Goal: Task Accomplishment & Management: Use online tool/utility

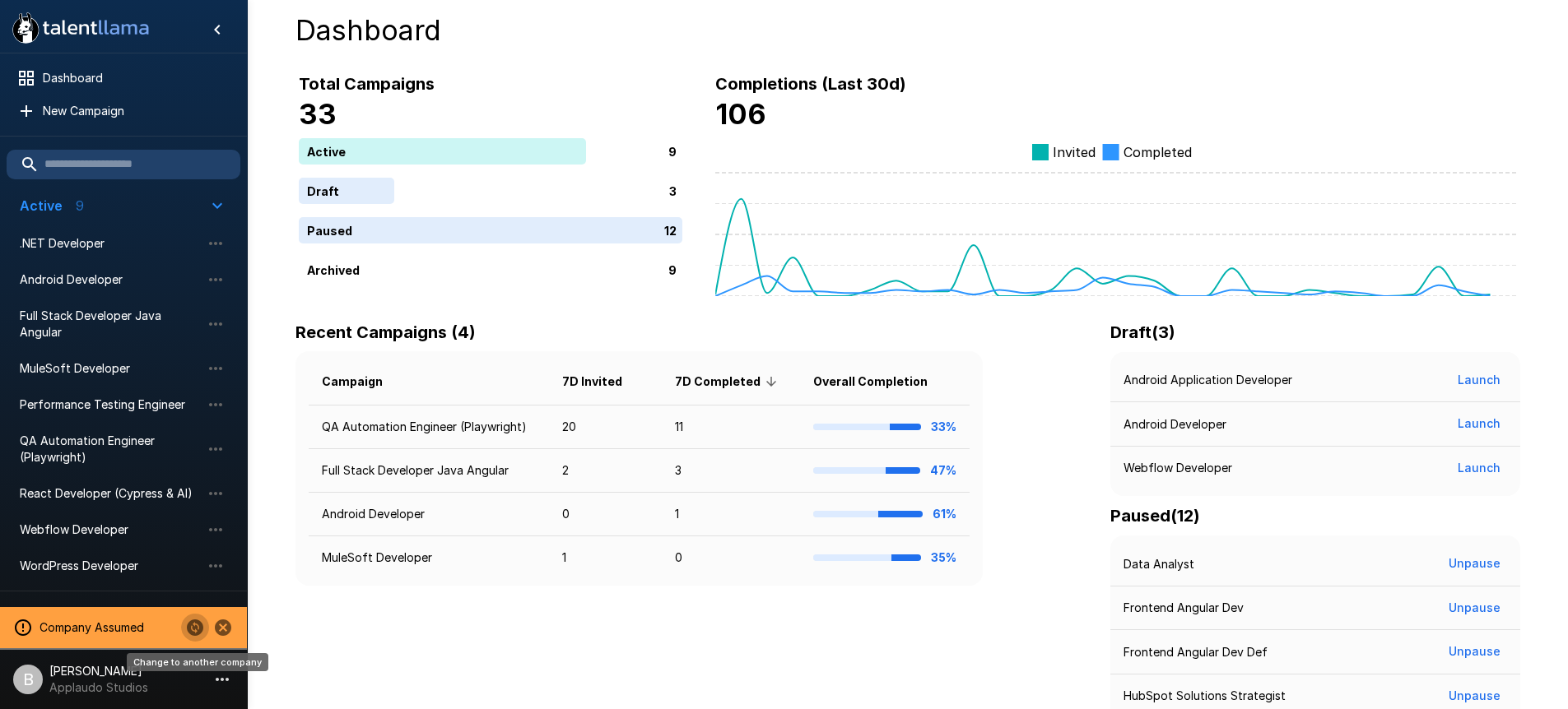
click at [197, 631] on icon "Change to another company" at bounding box center [194, 627] width 16 height 16
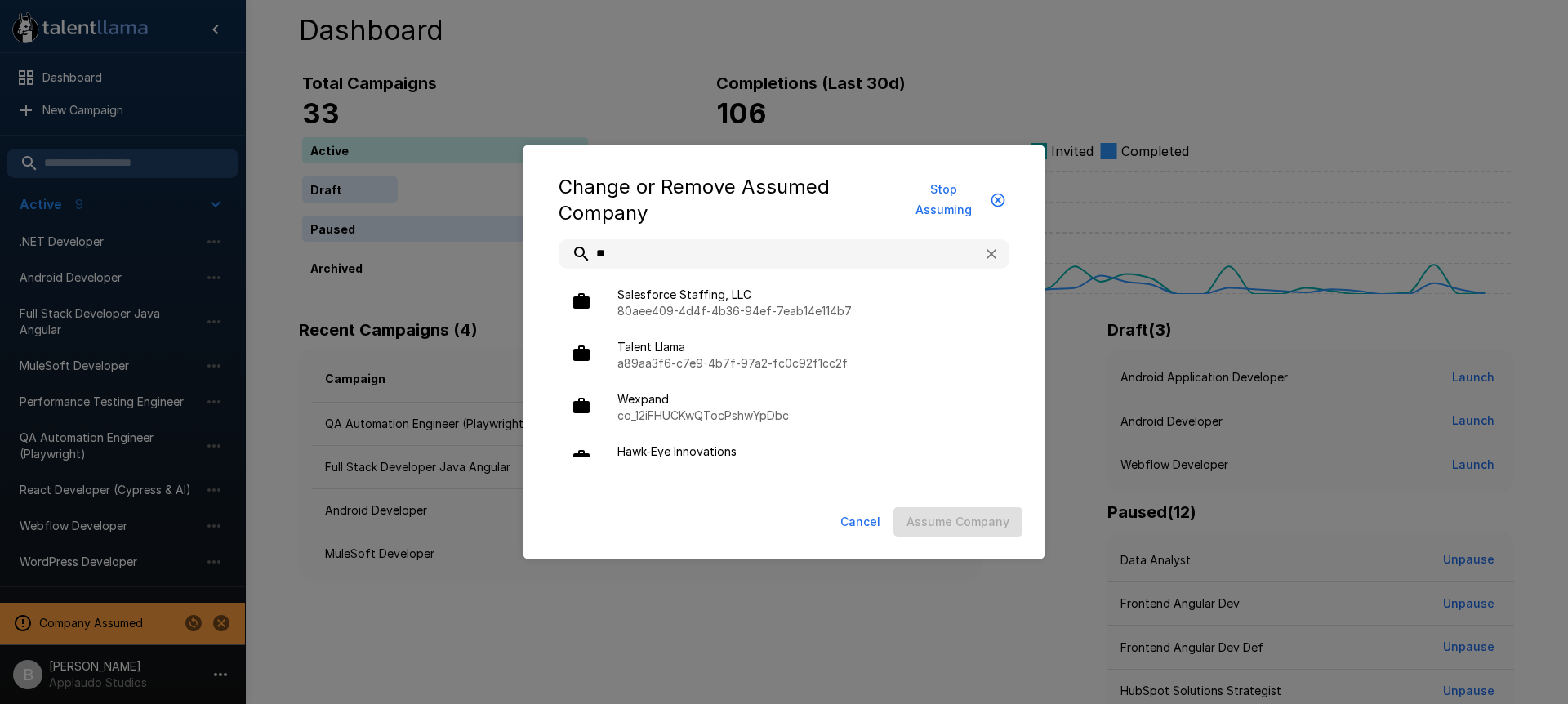
type input "***"
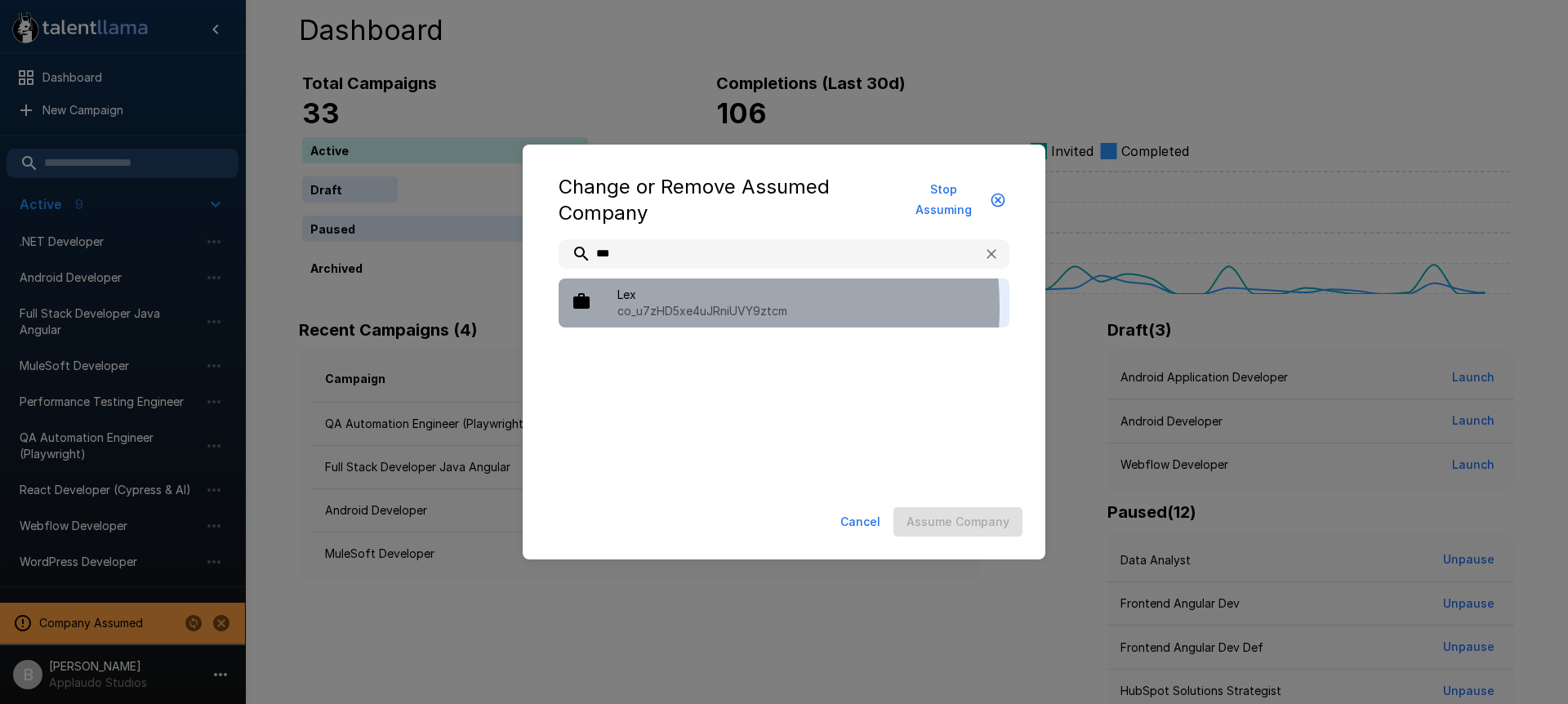
click at [691, 307] on p "co_u7zHD5xe4uJRniUVY9ztcm" at bounding box center [807, 311] width 379 height 16
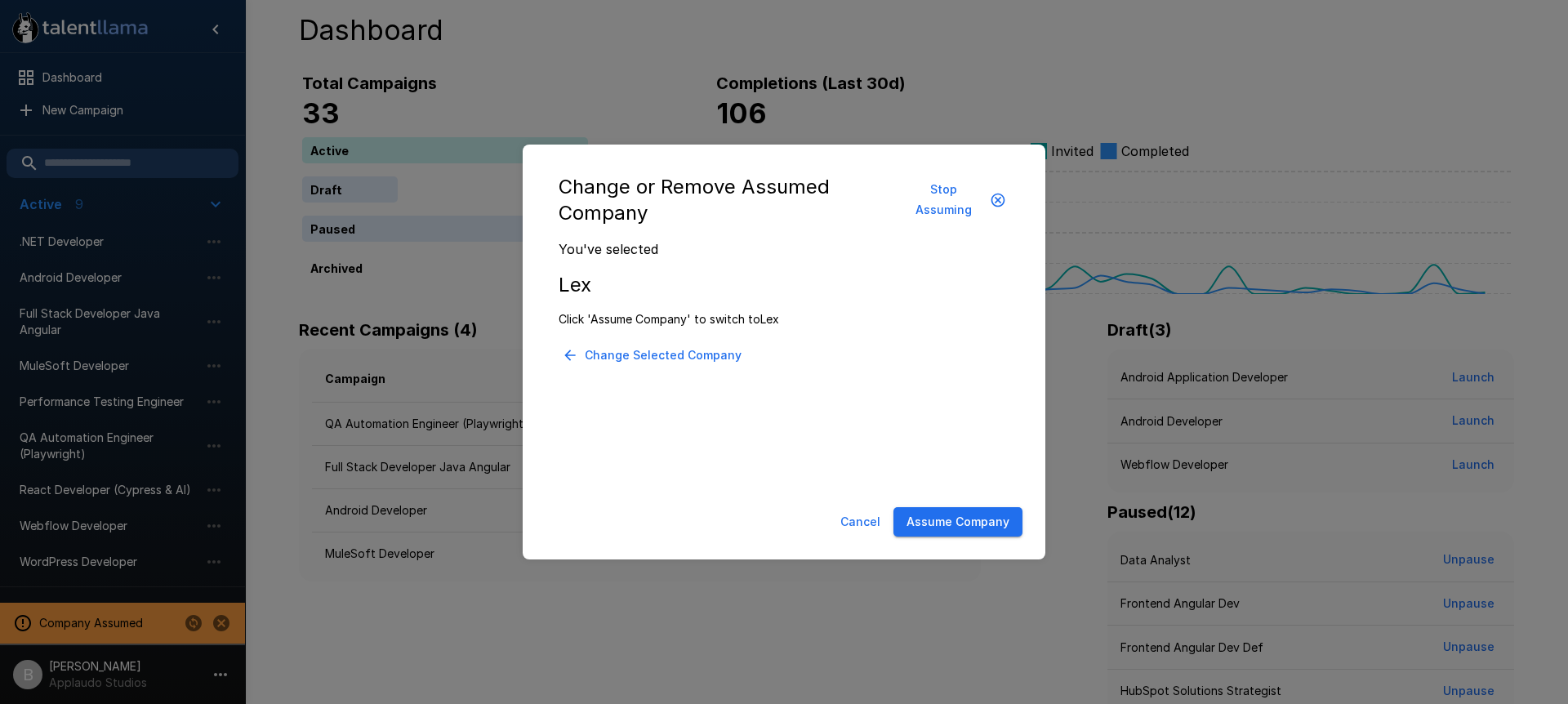
click at [965, 516] on button "Assume Company" at bounding box center [958, 522] width 129 height 30
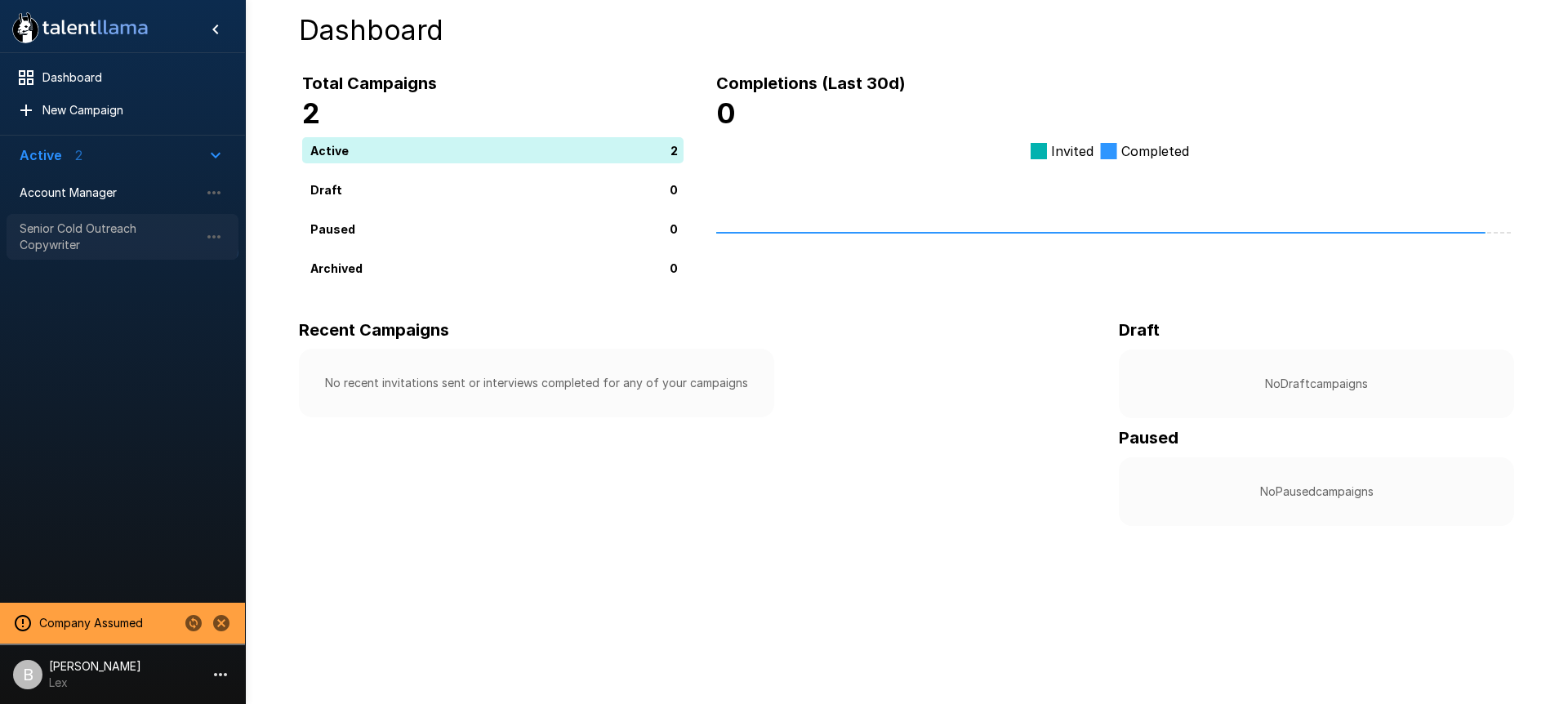
click at [84, 221] on span "Senior Cold Outreach Copywriter" at bounding box center [109, 237] width 180 height 33
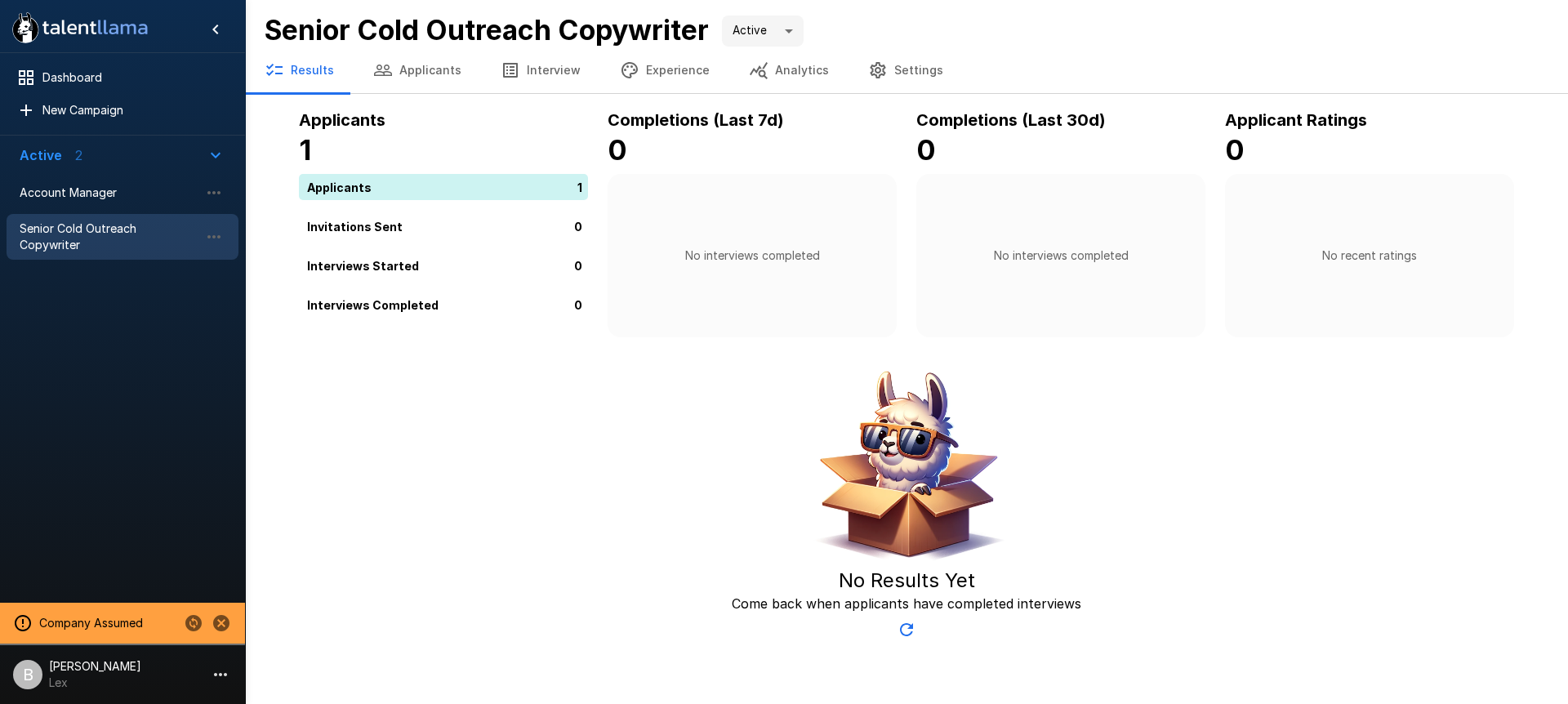
click at [536, 61] on button "Interview" at bounding box center [540, 70] width 119 height 46
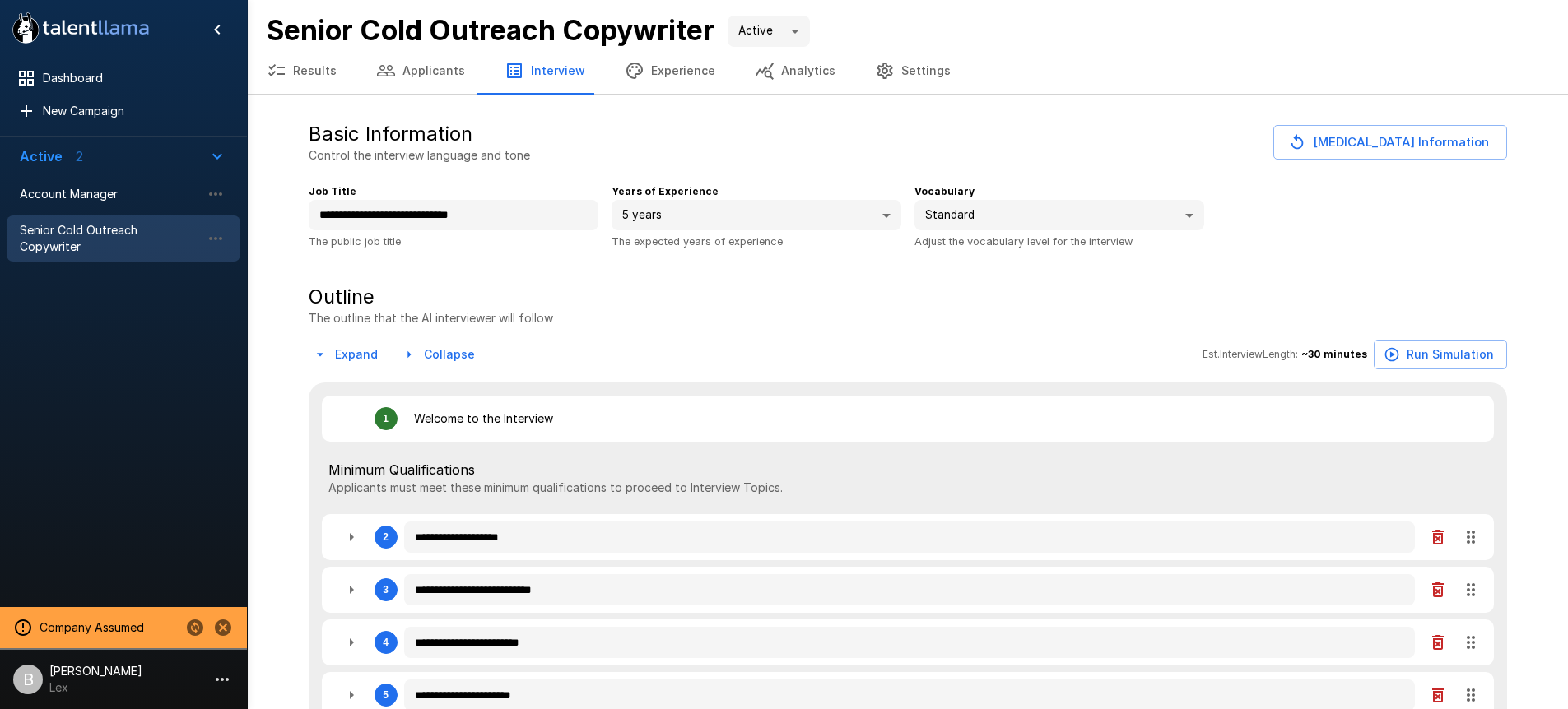
type textarea "*"
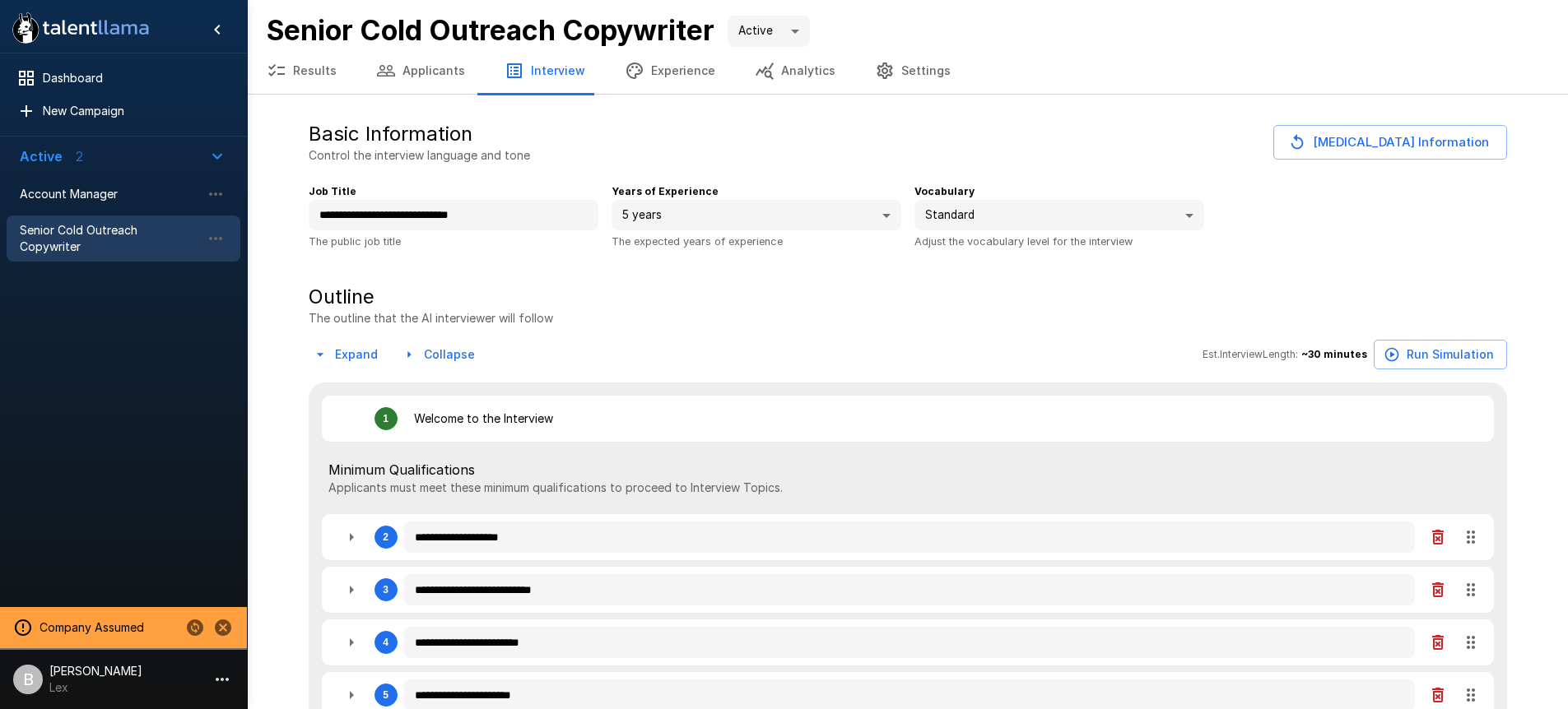
type textarea "*"
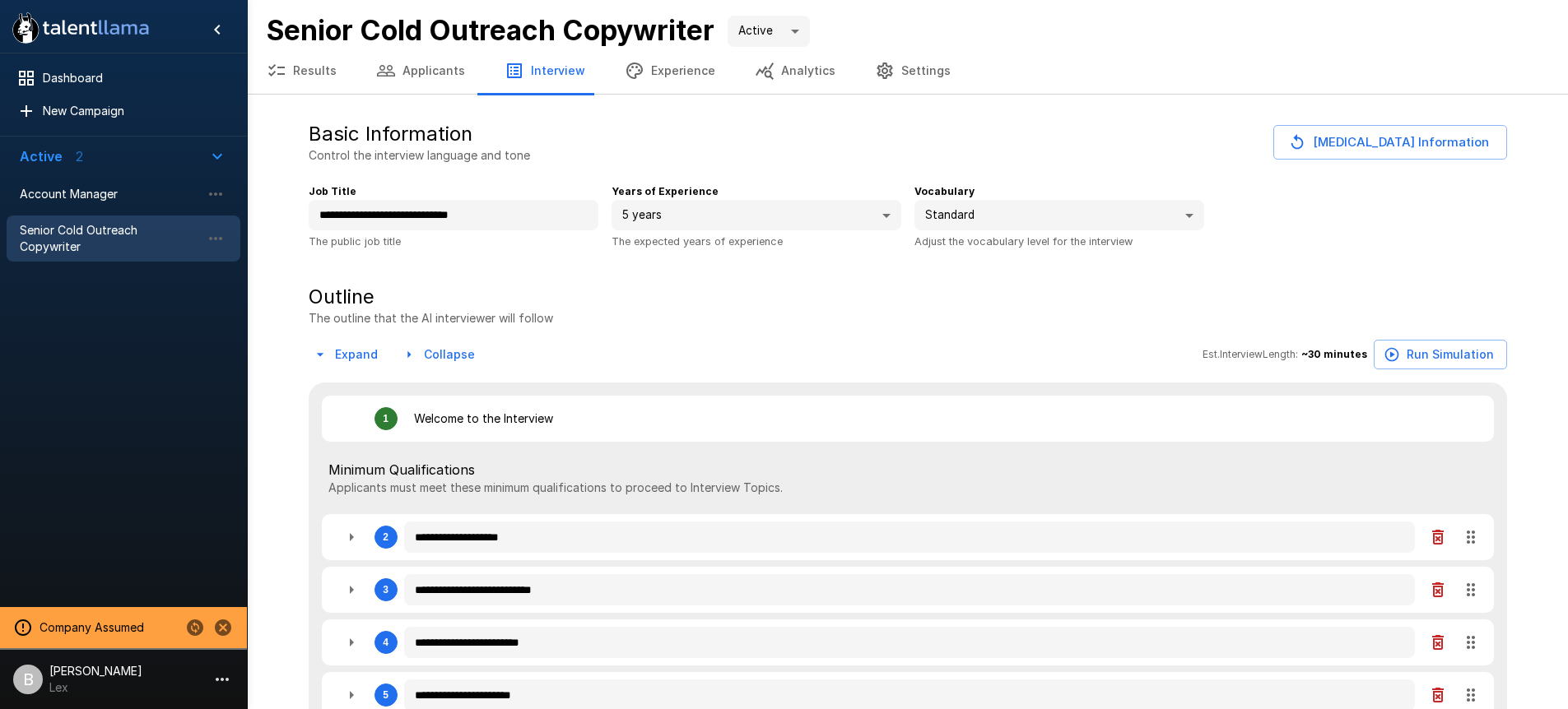
type textarea "*"
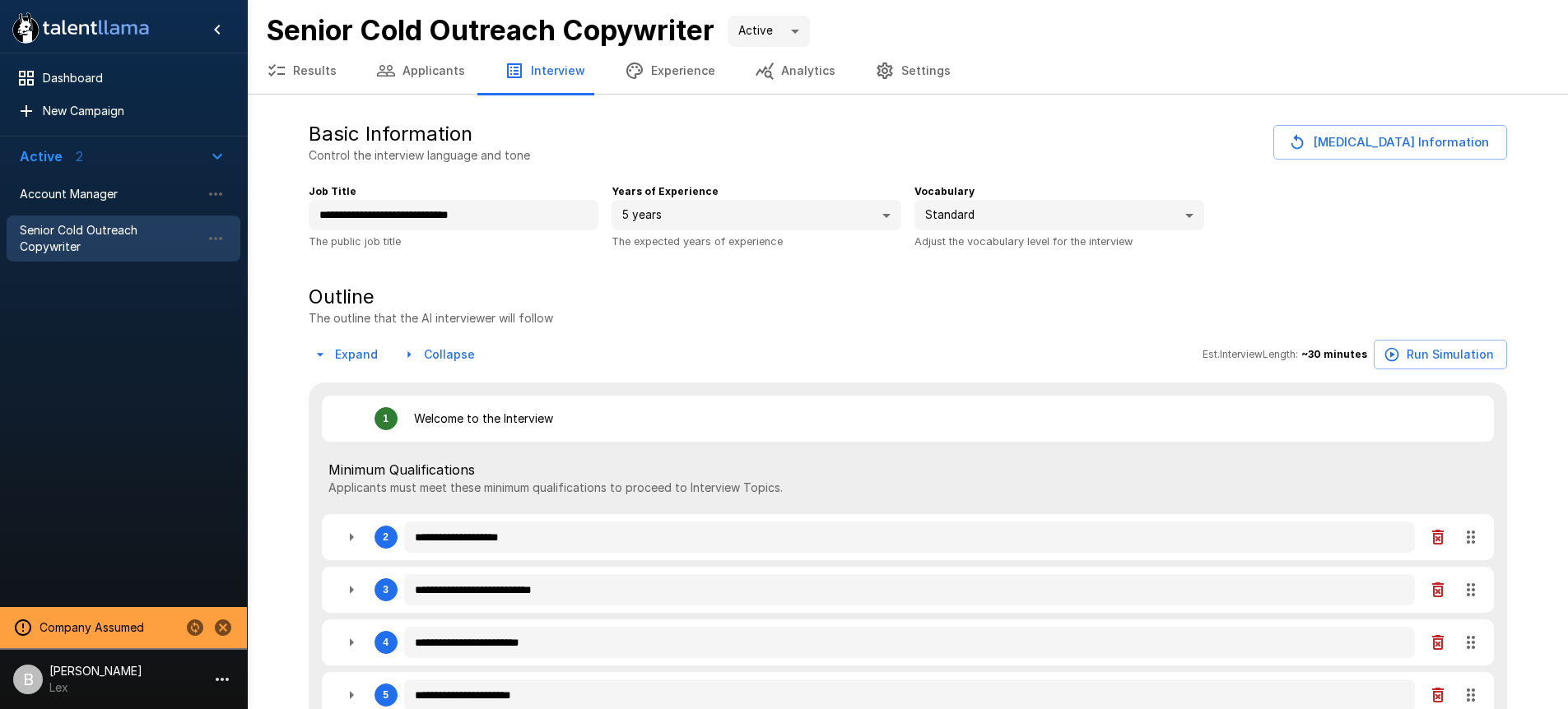
type textarea "*"
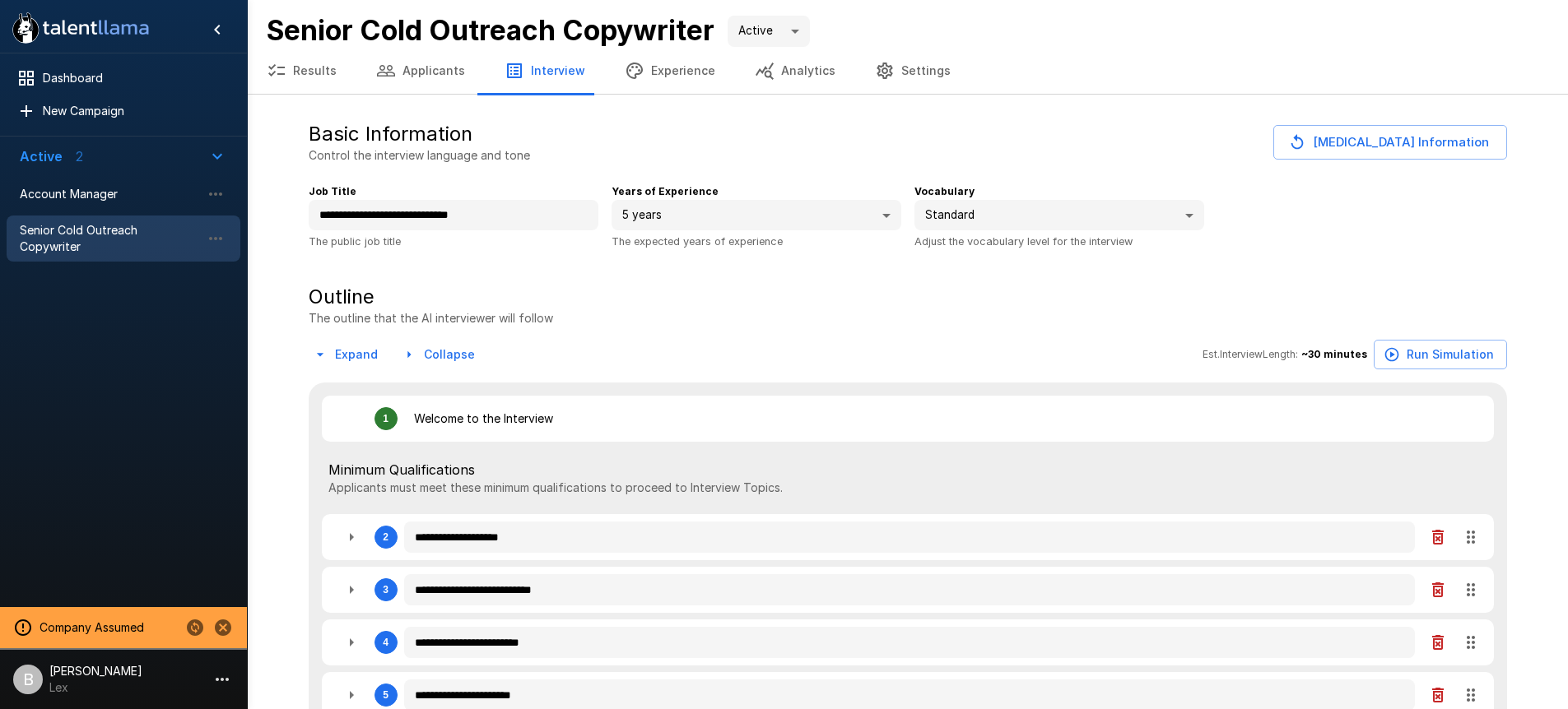
type textarea "*"
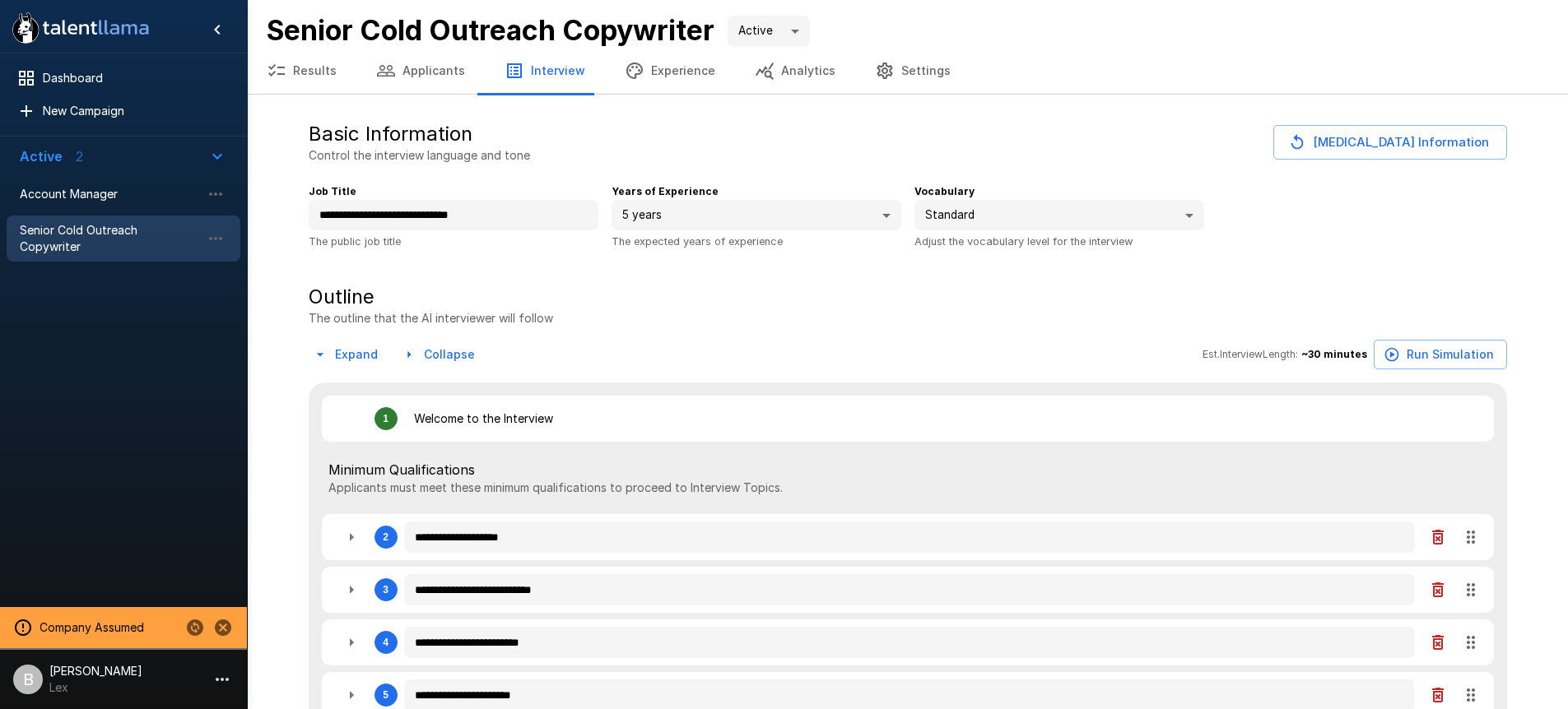
type textarea "*"
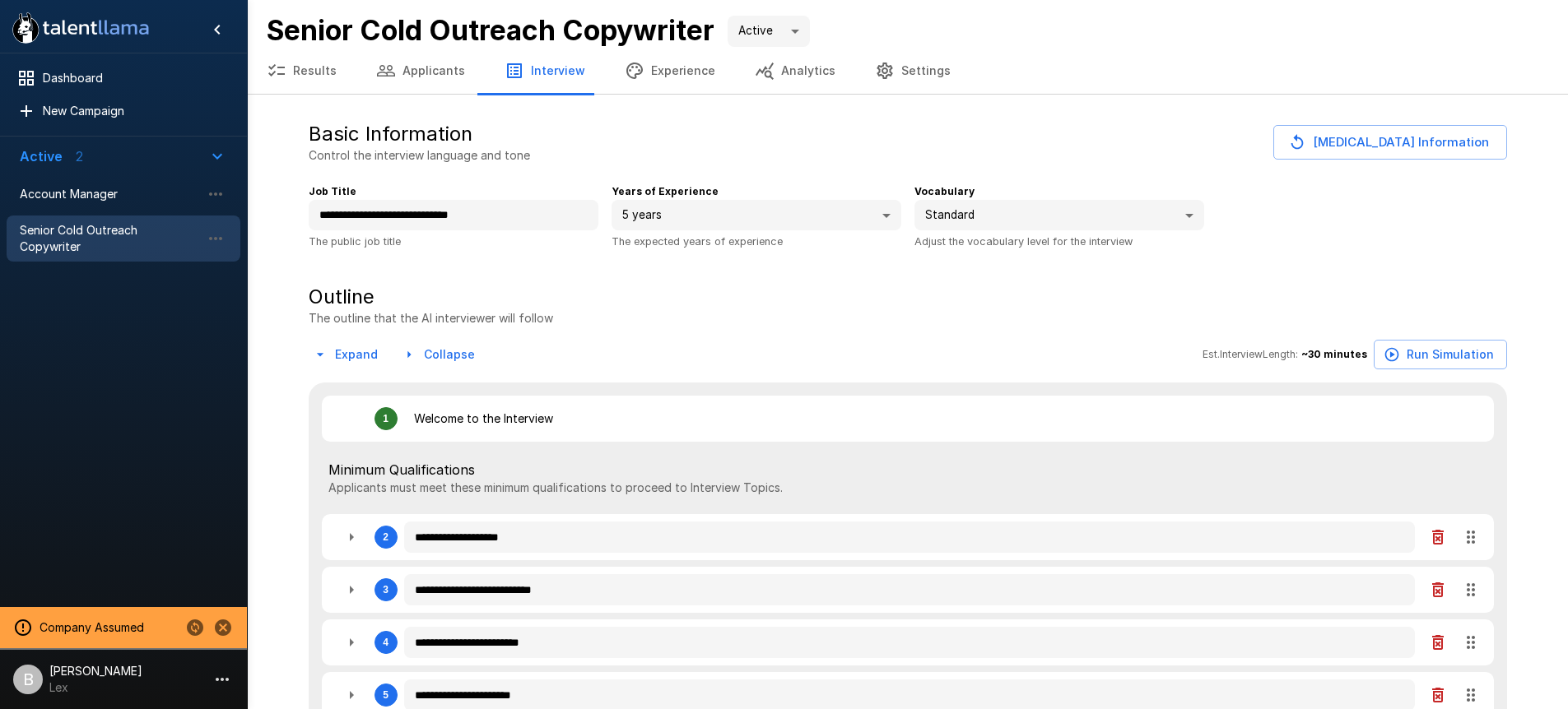
type textarea "*"
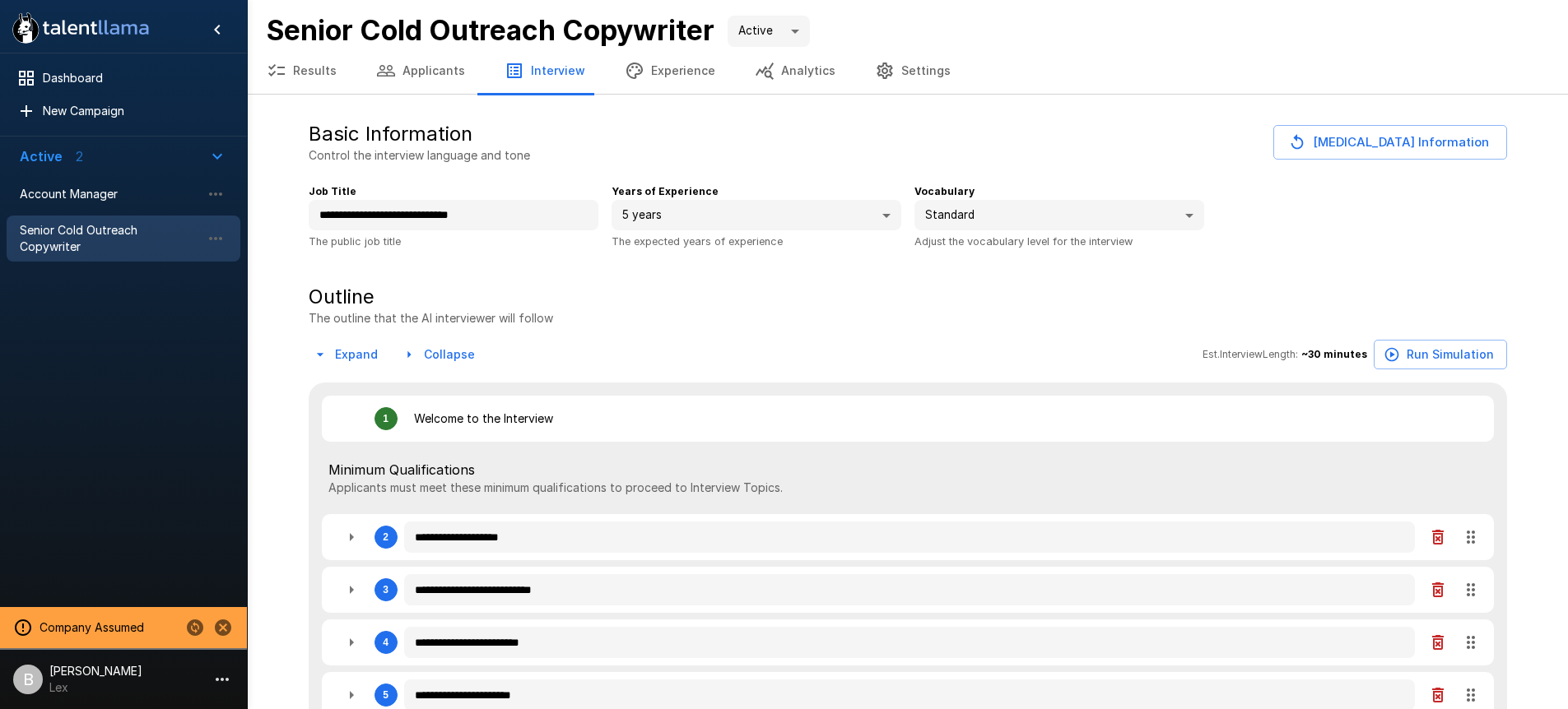
type textarea "*"
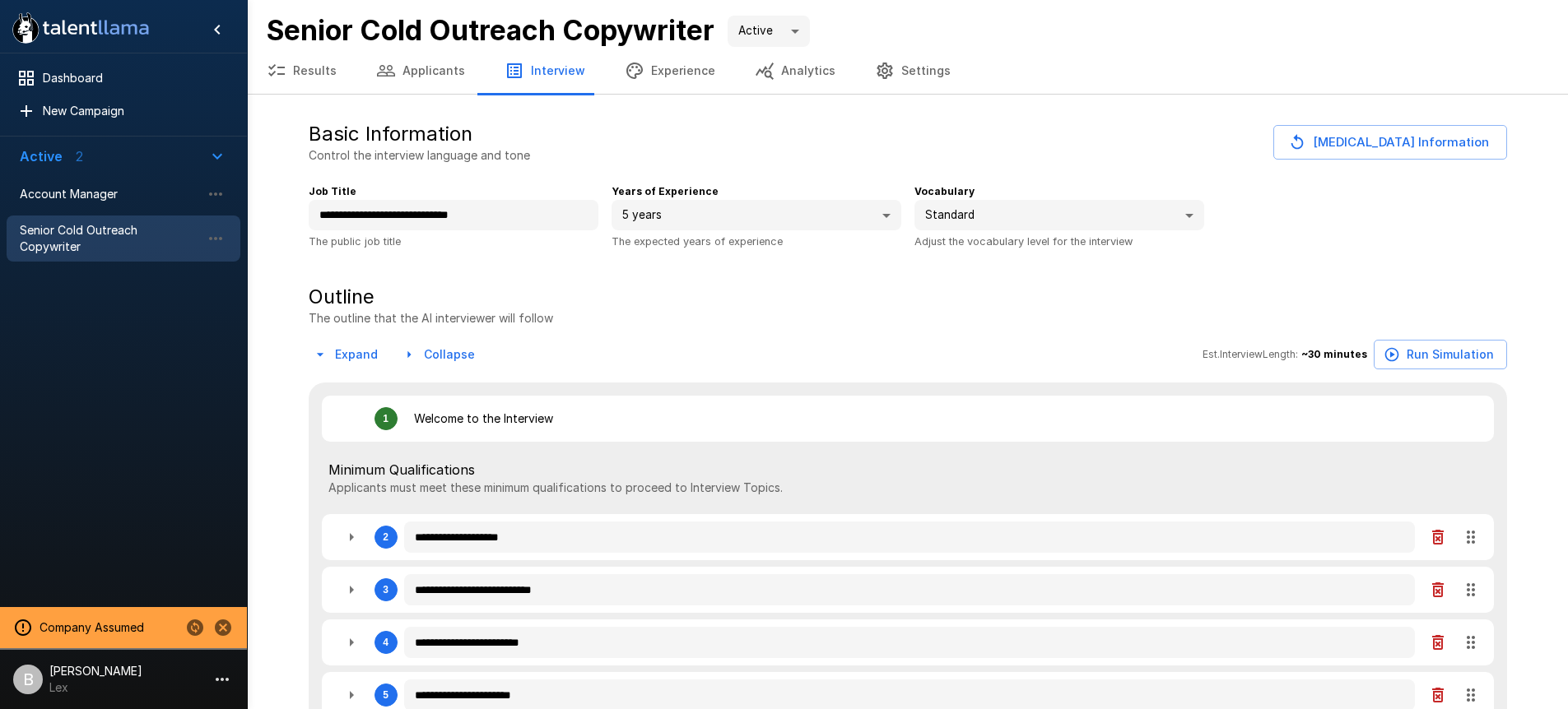
type textarea "*"
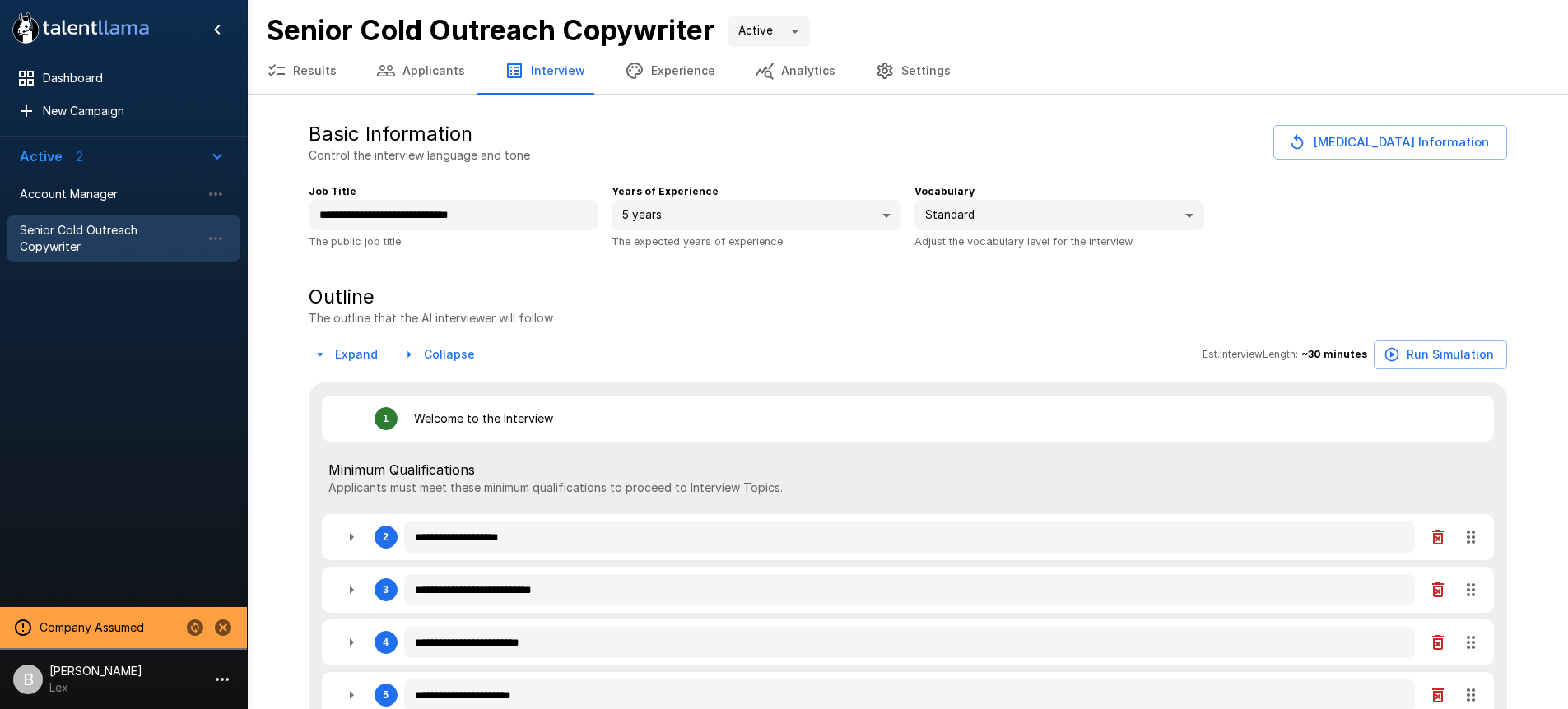
type textarea "*"
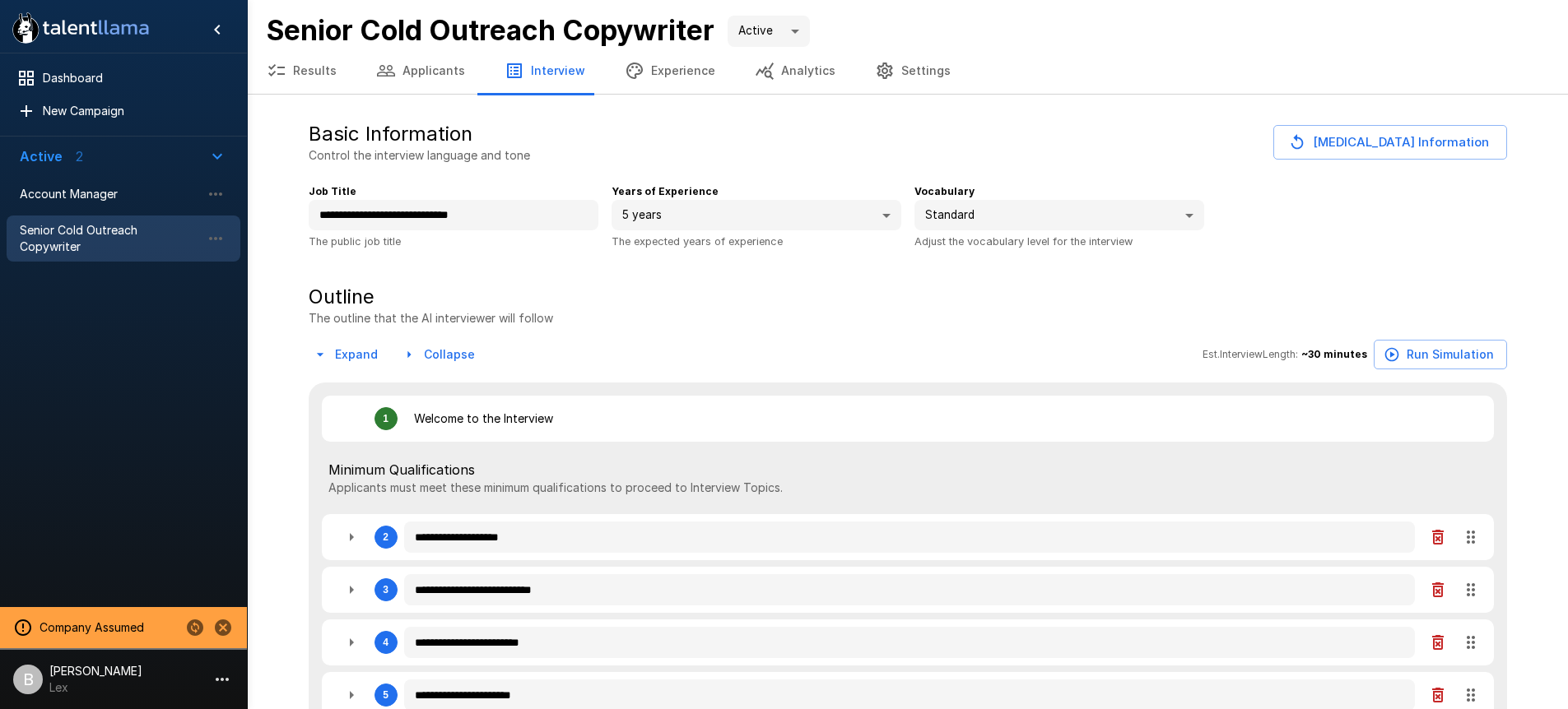
type textarea "*"
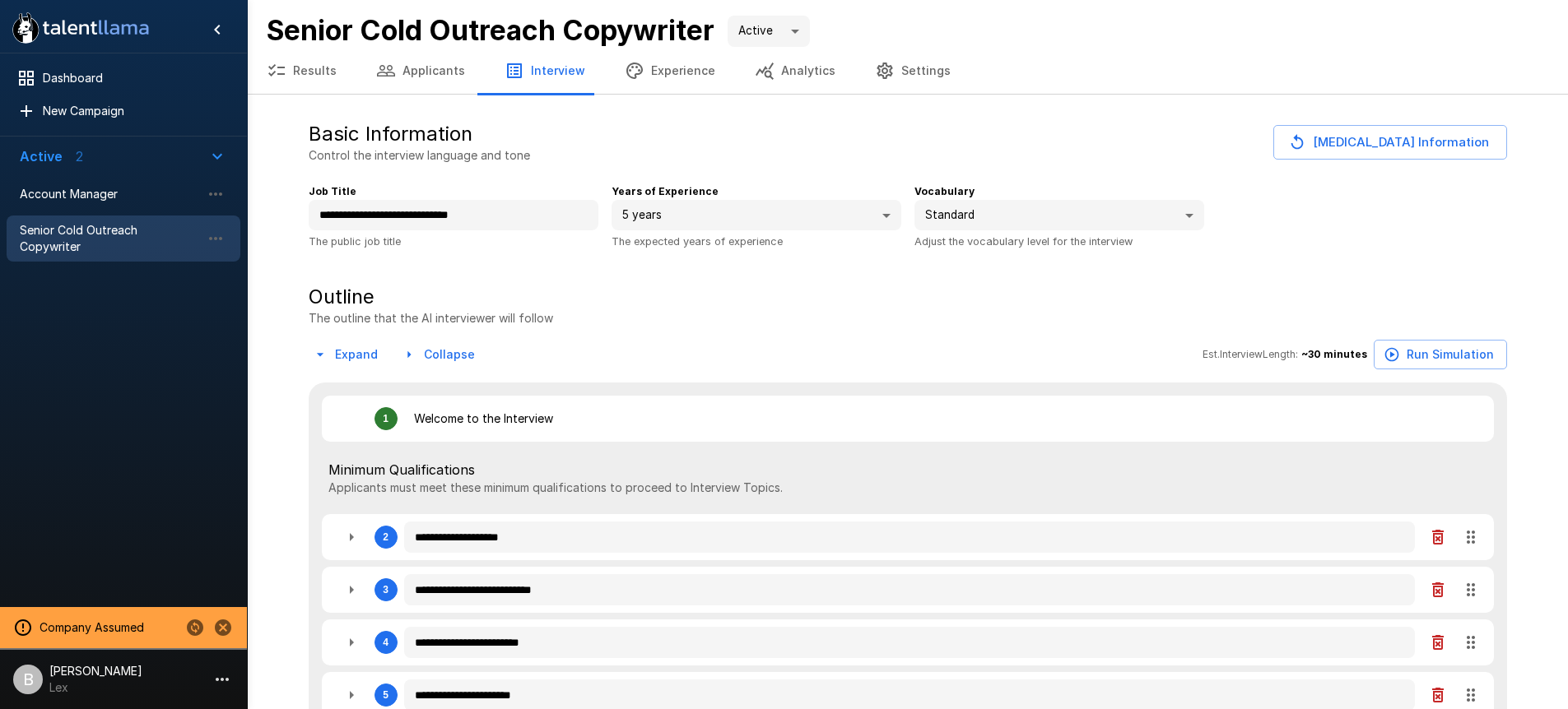
type textarea "*"
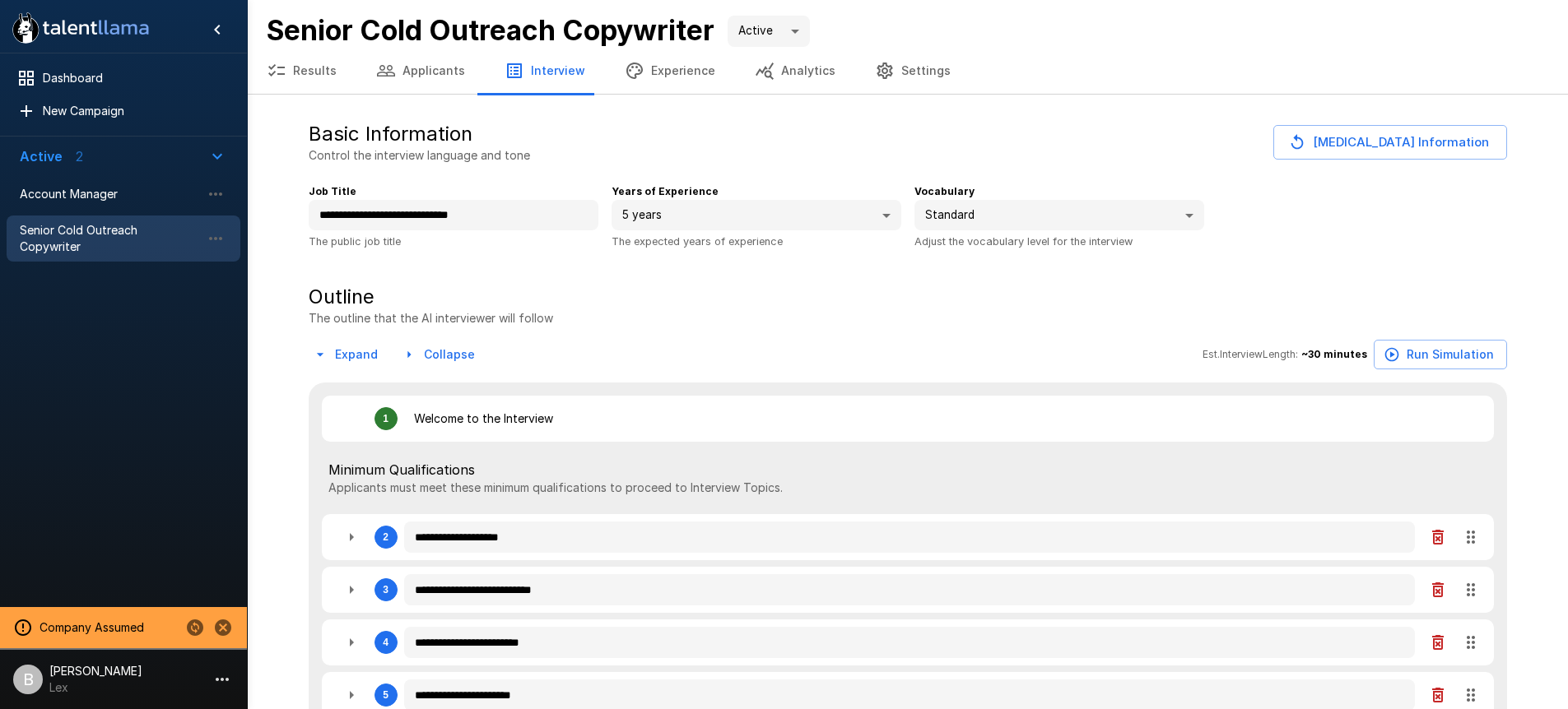
type textarea "*"
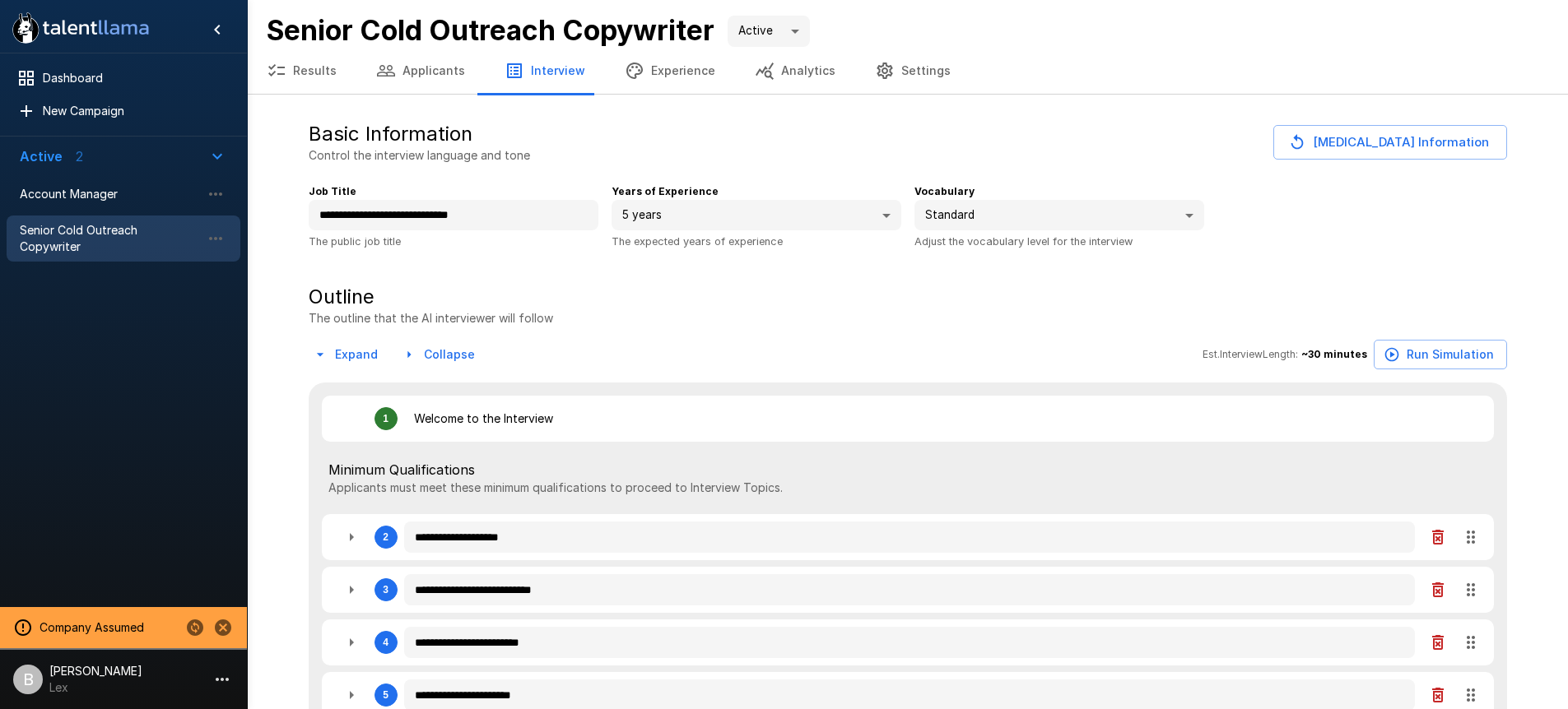
type textarea "*"
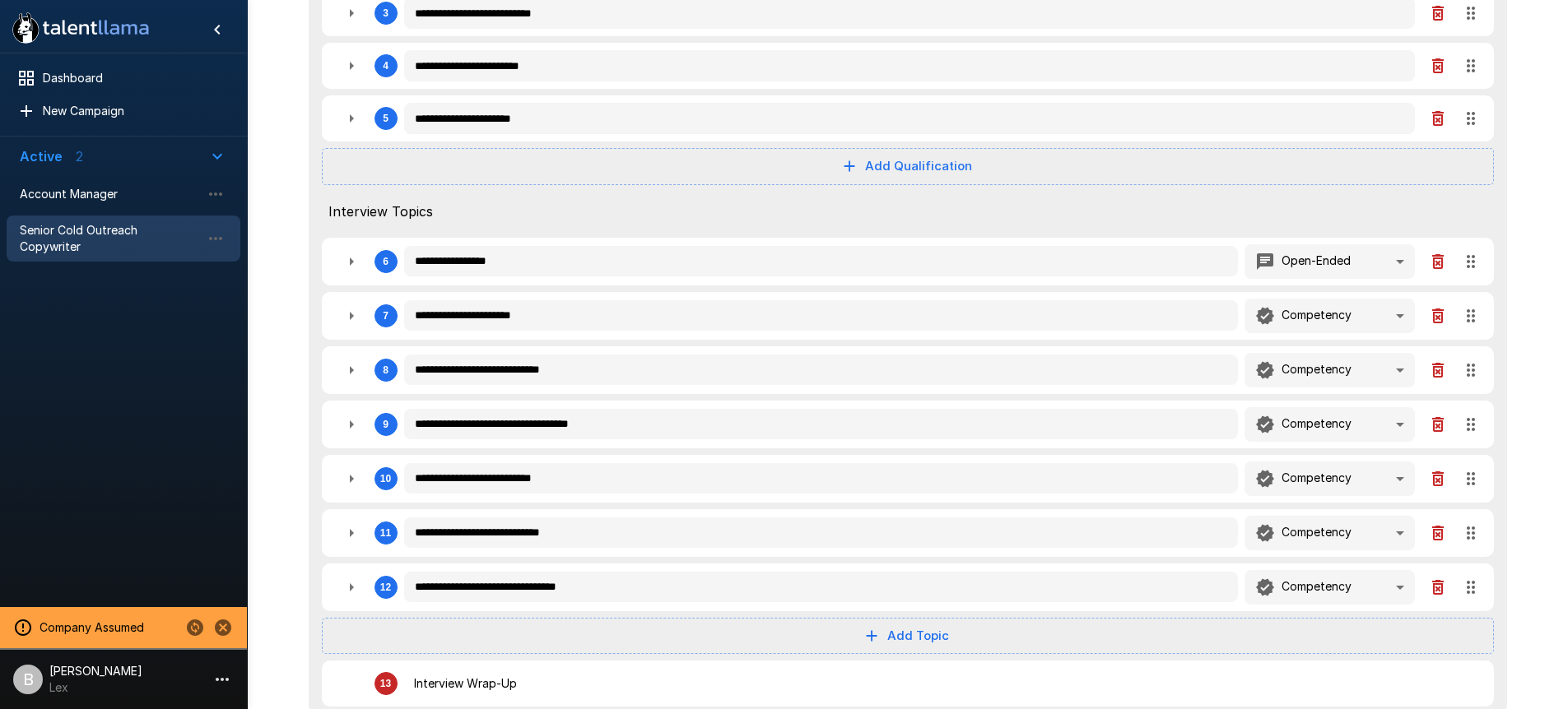
scroll to position [473, 0]
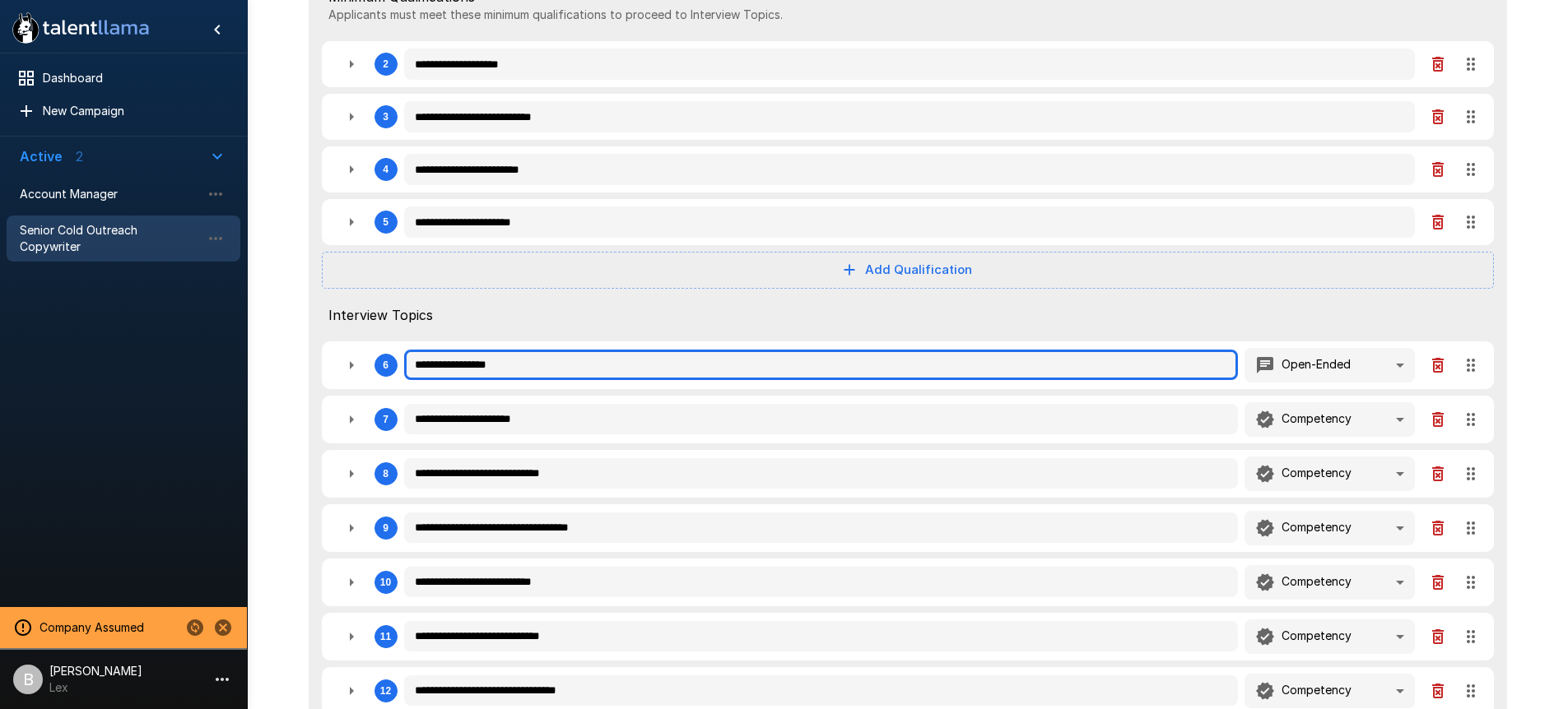
type textarea "*"
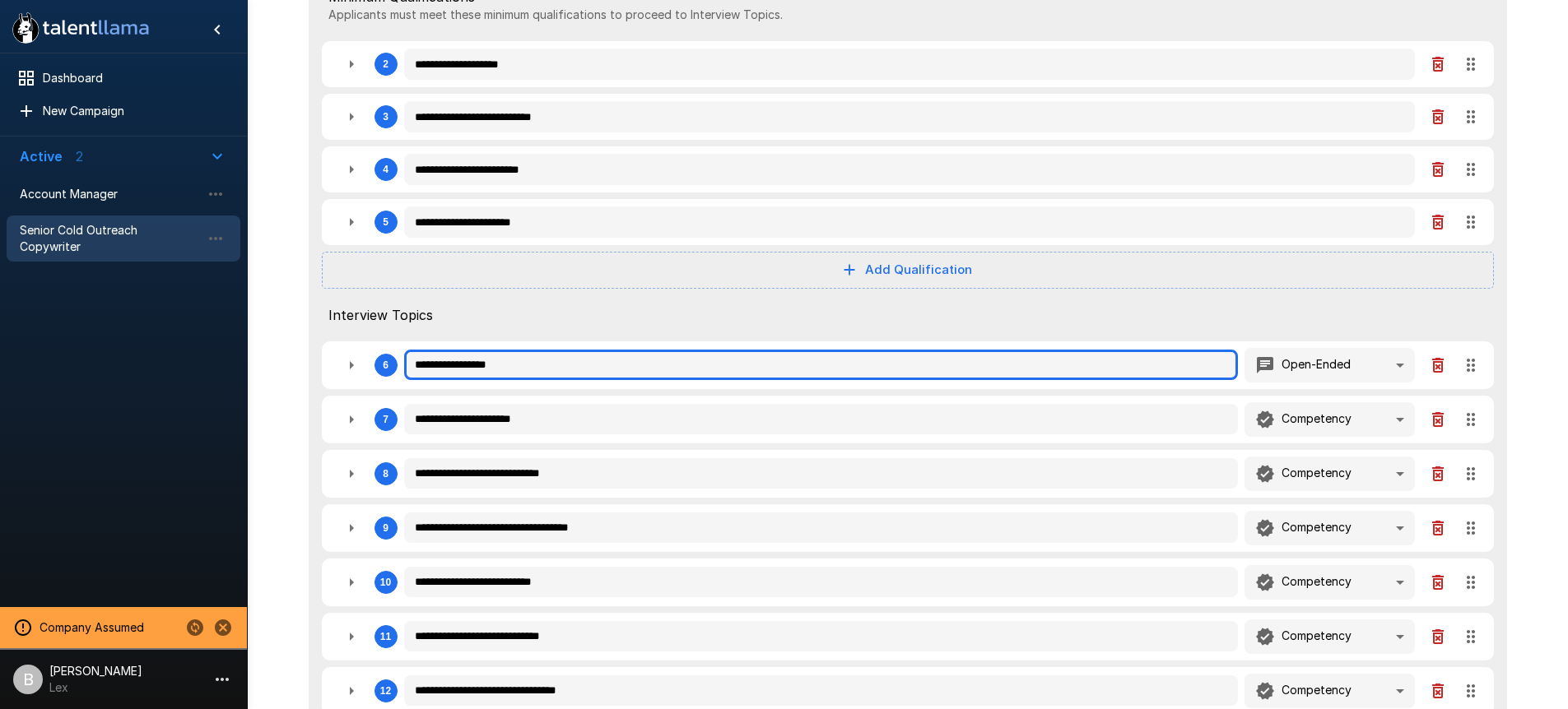
type textarea "*"
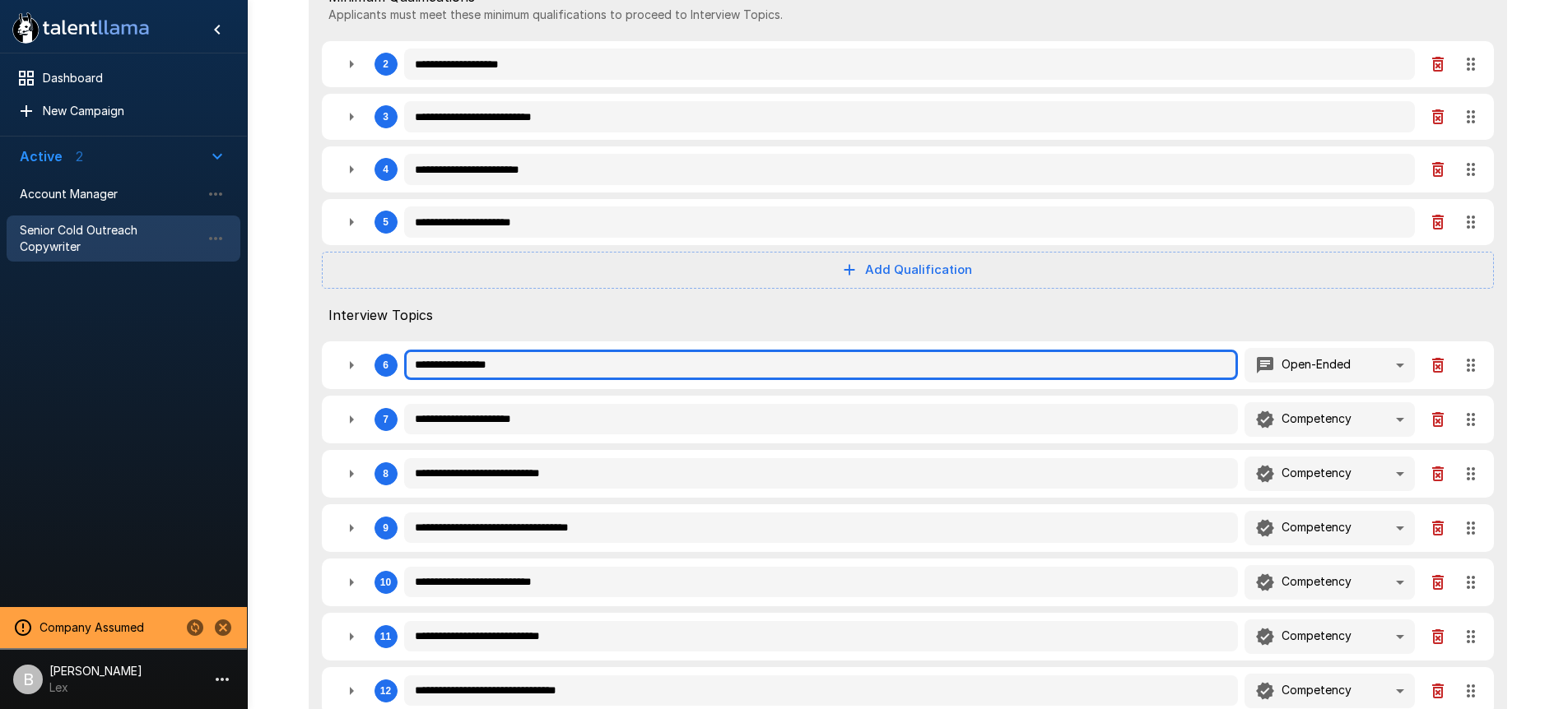
type textarea "*"
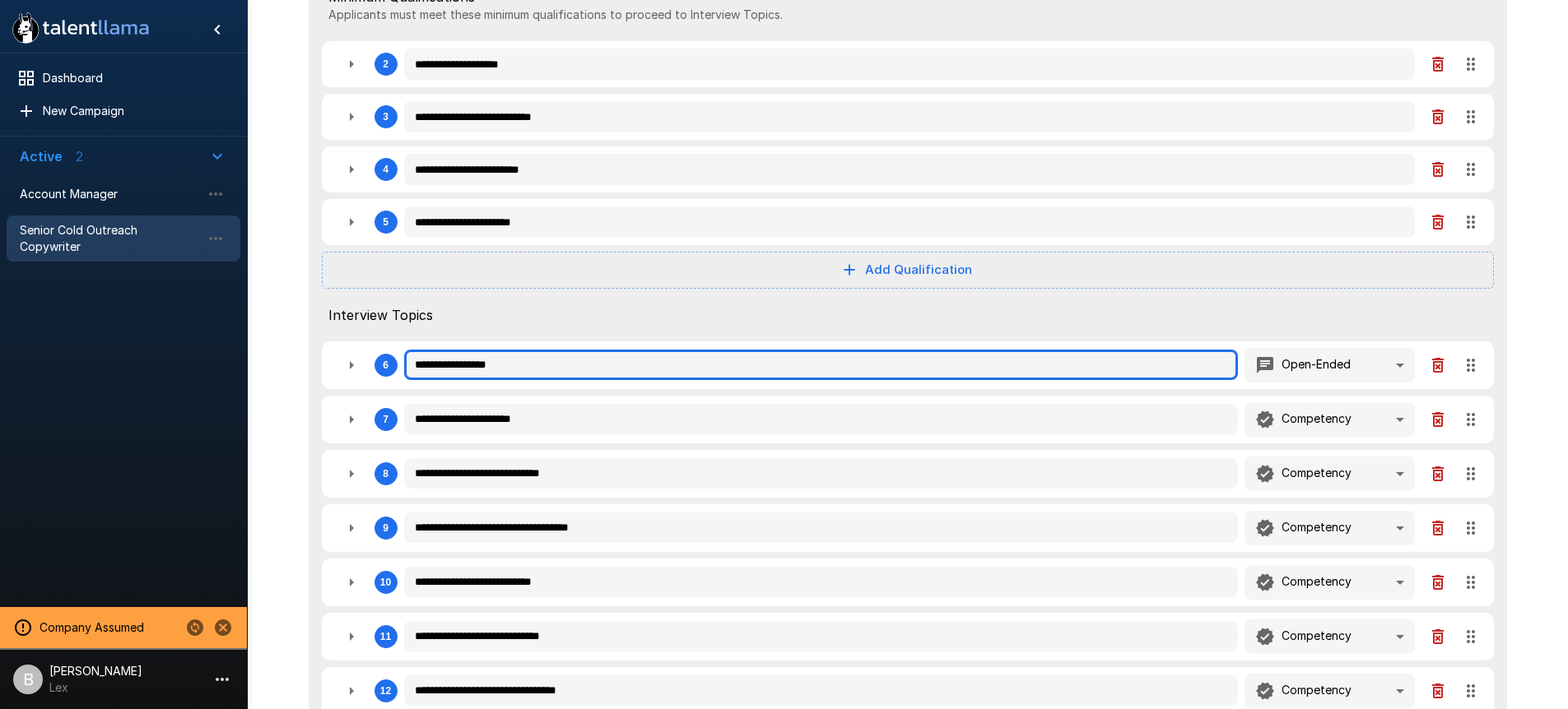
type textarea "*"
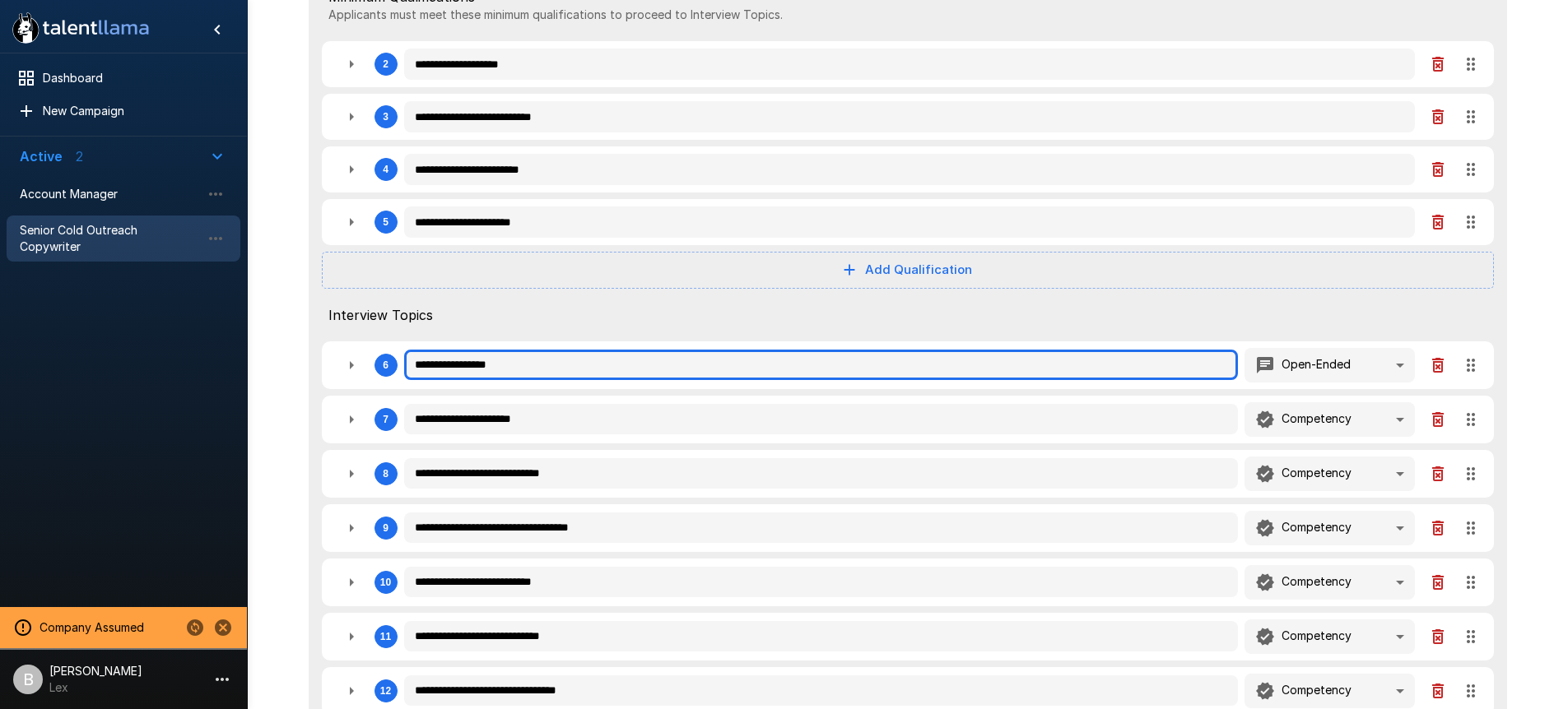
type textarea "*"
click at [506, 368] on input "**********" at bounding box center [822, 365] width 835 height 31
type textarea "*"
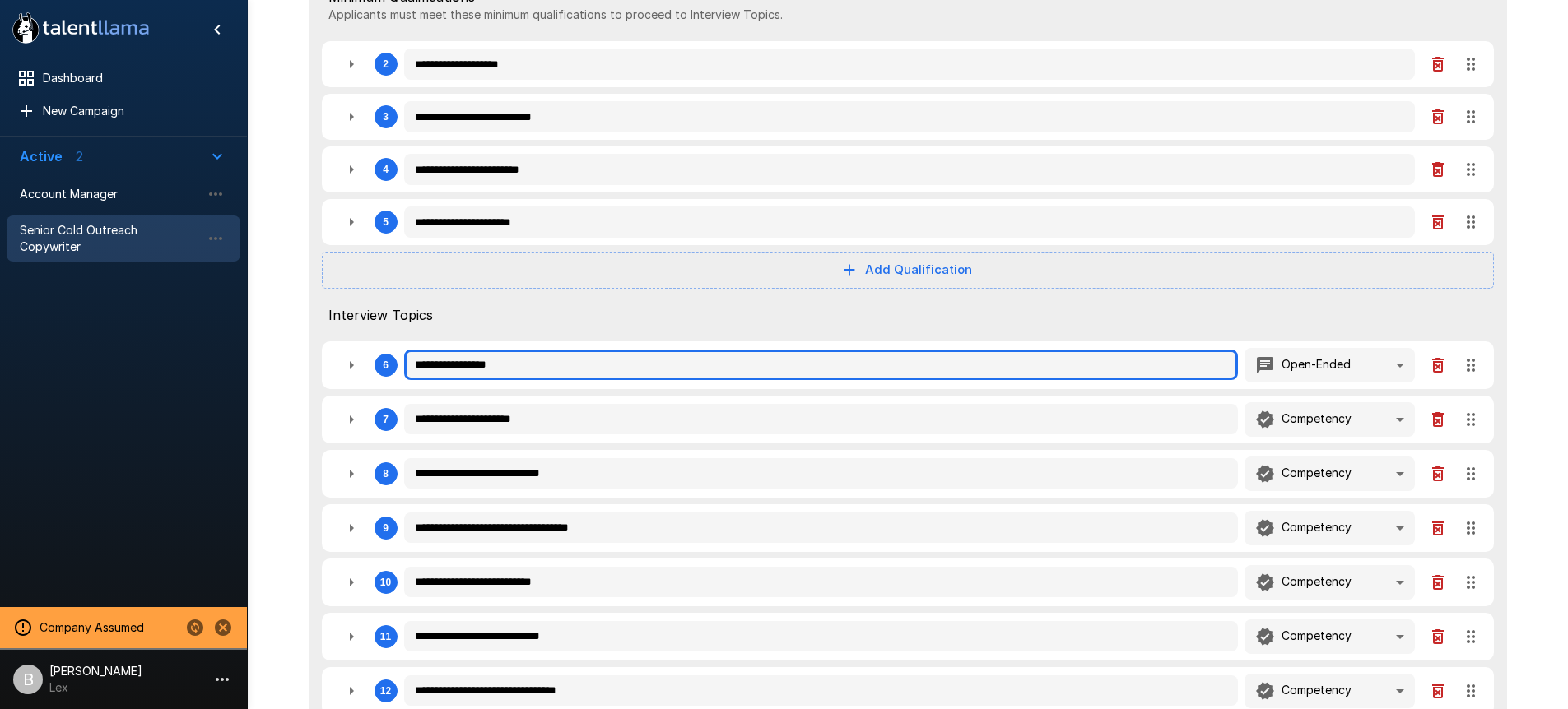
type textarea "*"
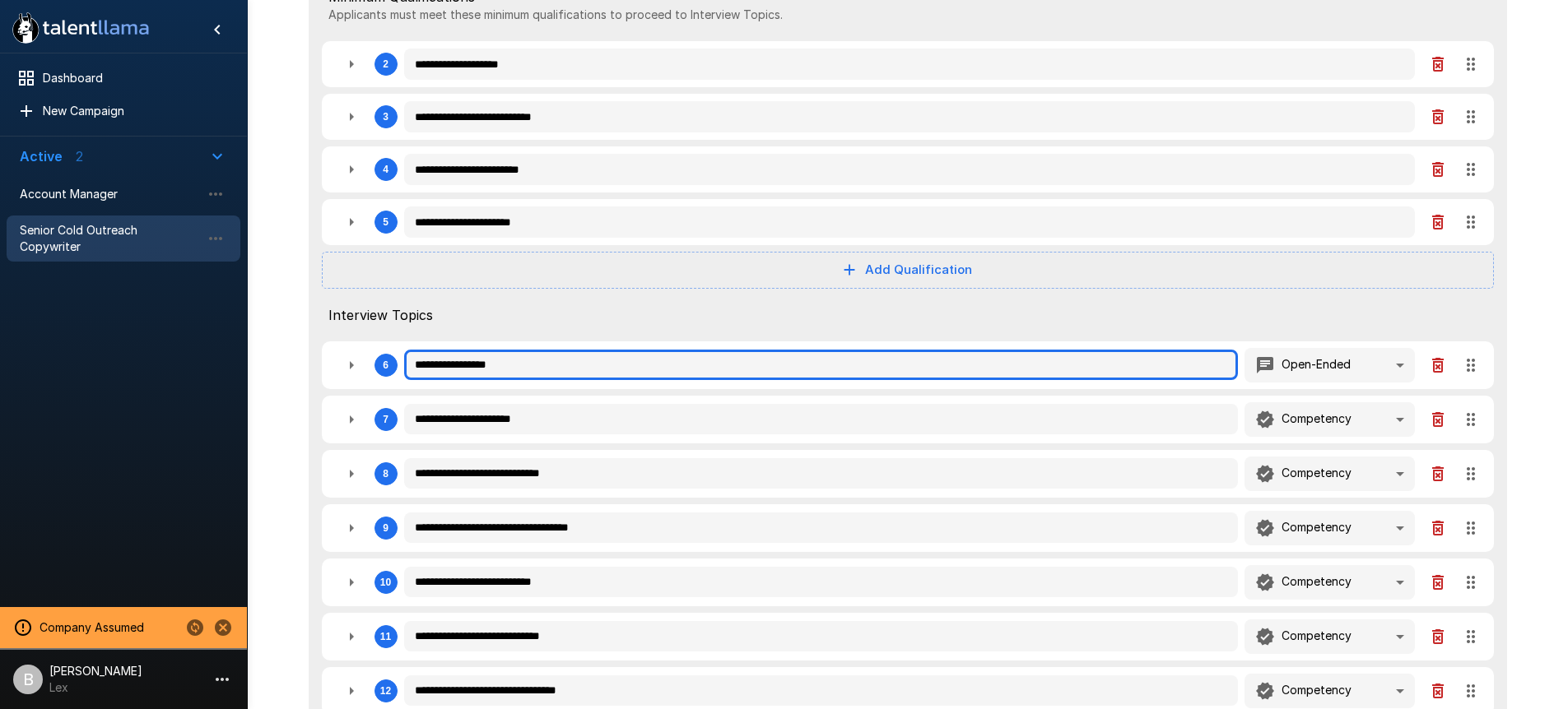
type textarea "*"
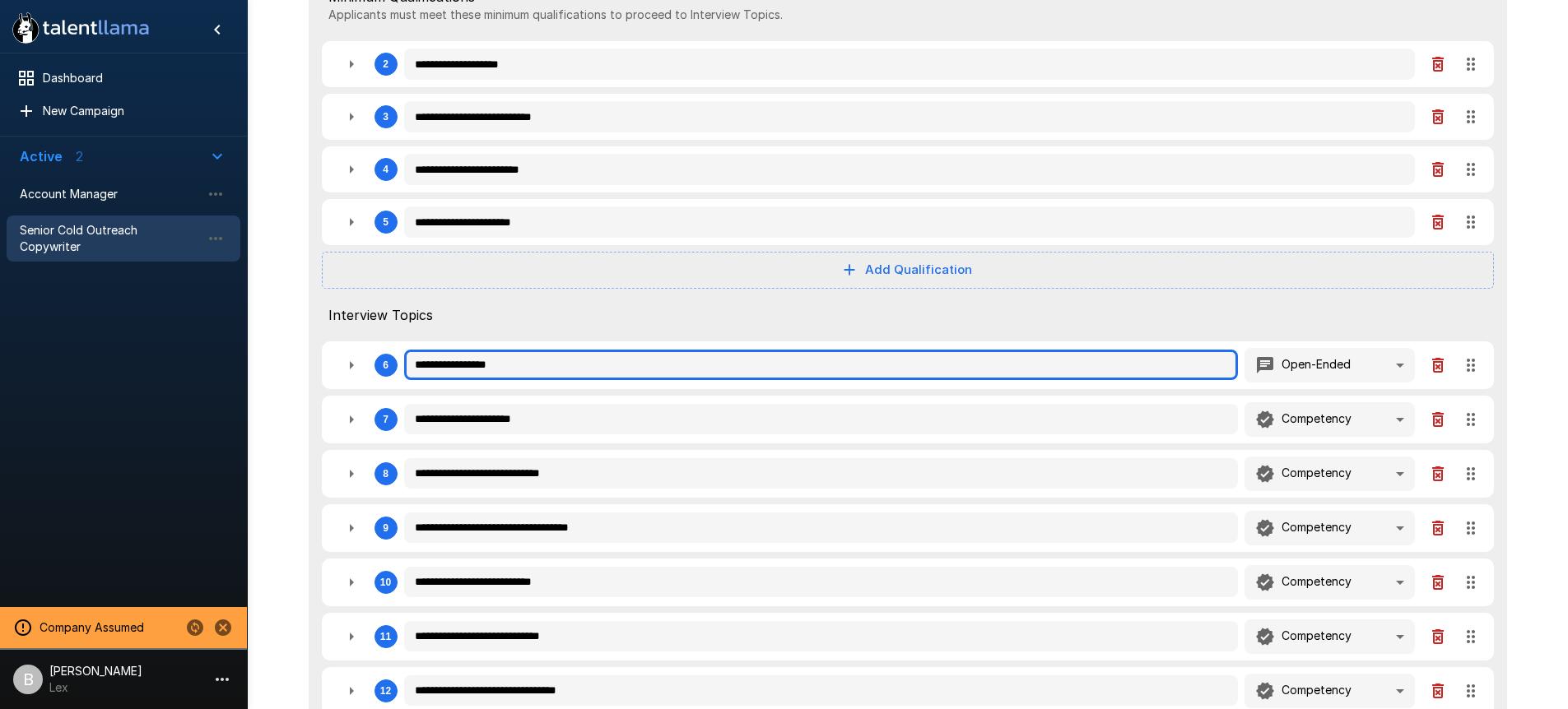
type textarea "*"
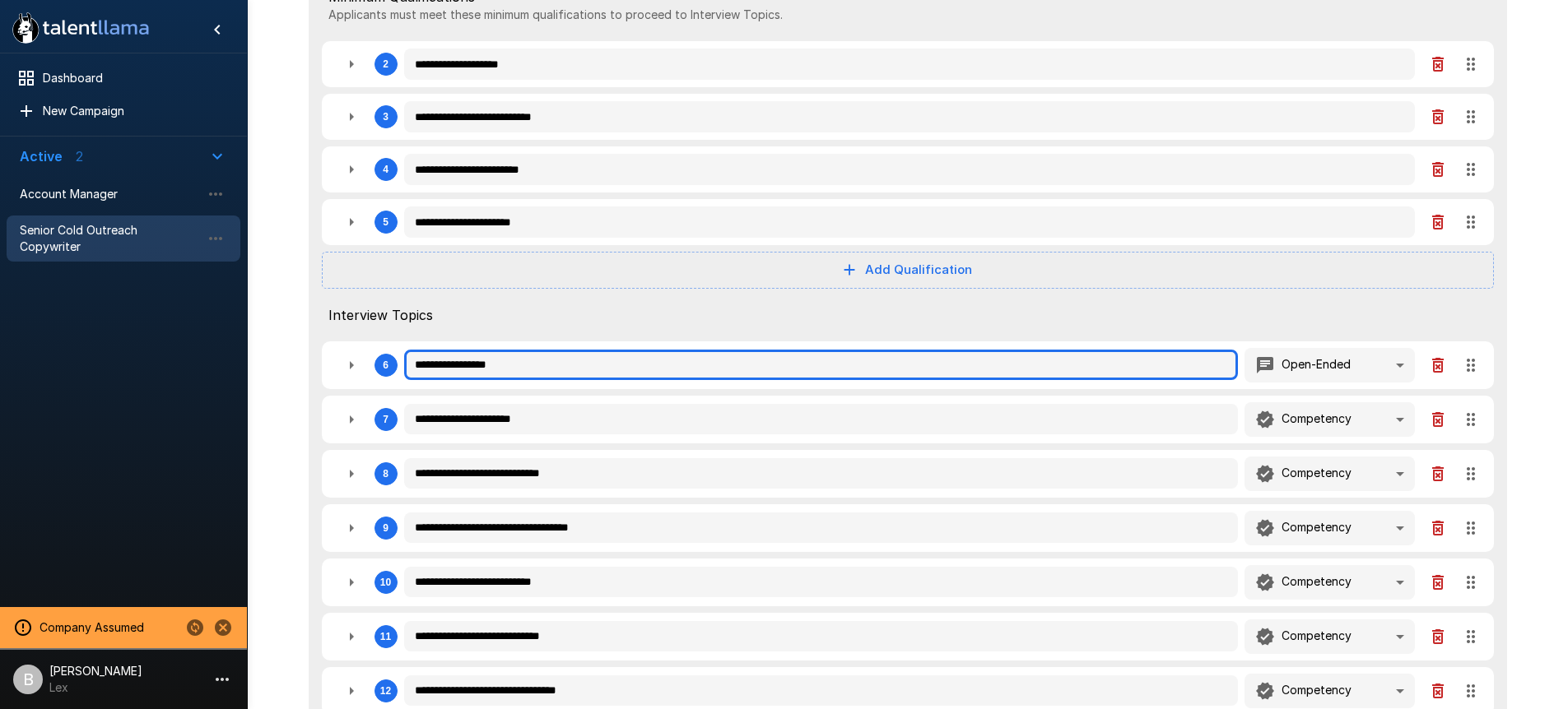
type textarea "*"
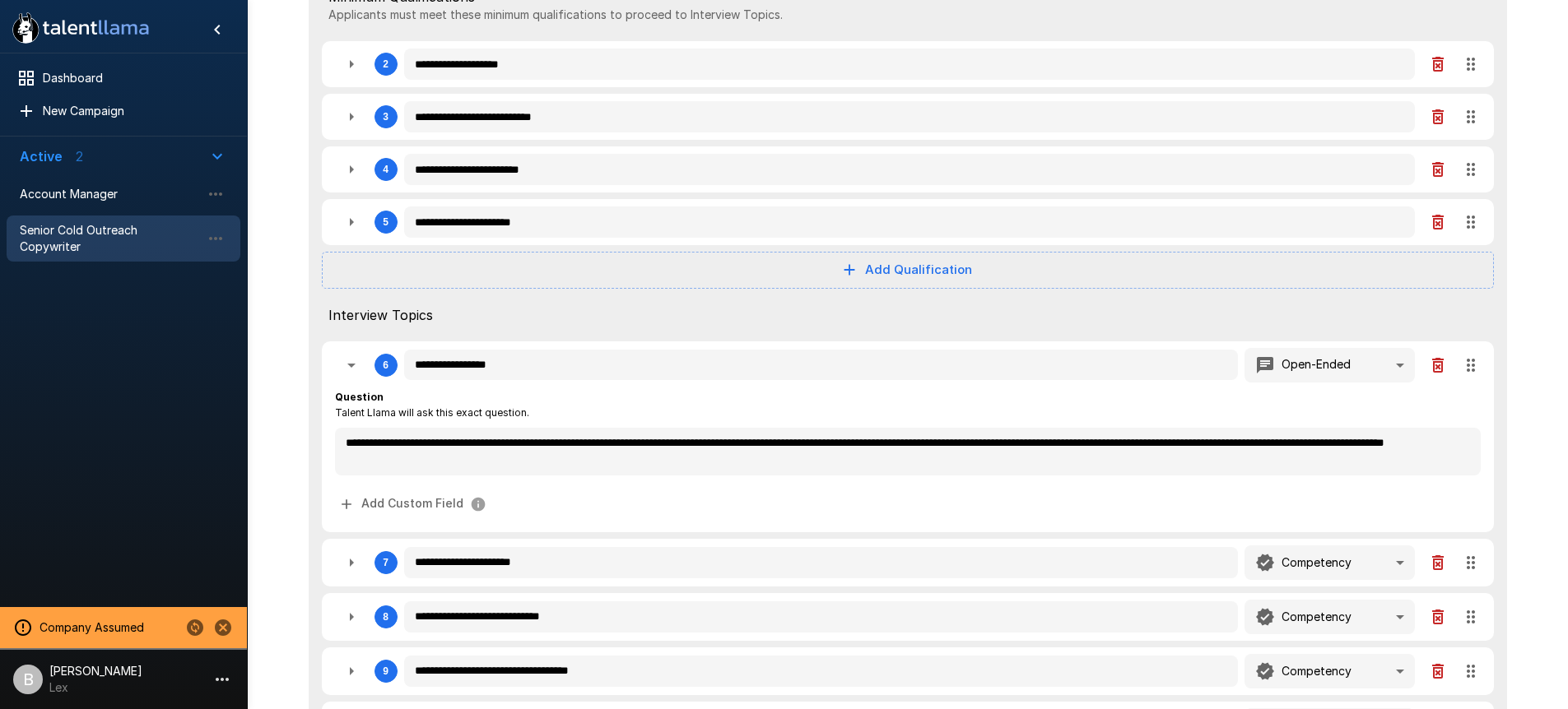
type textarea "*"
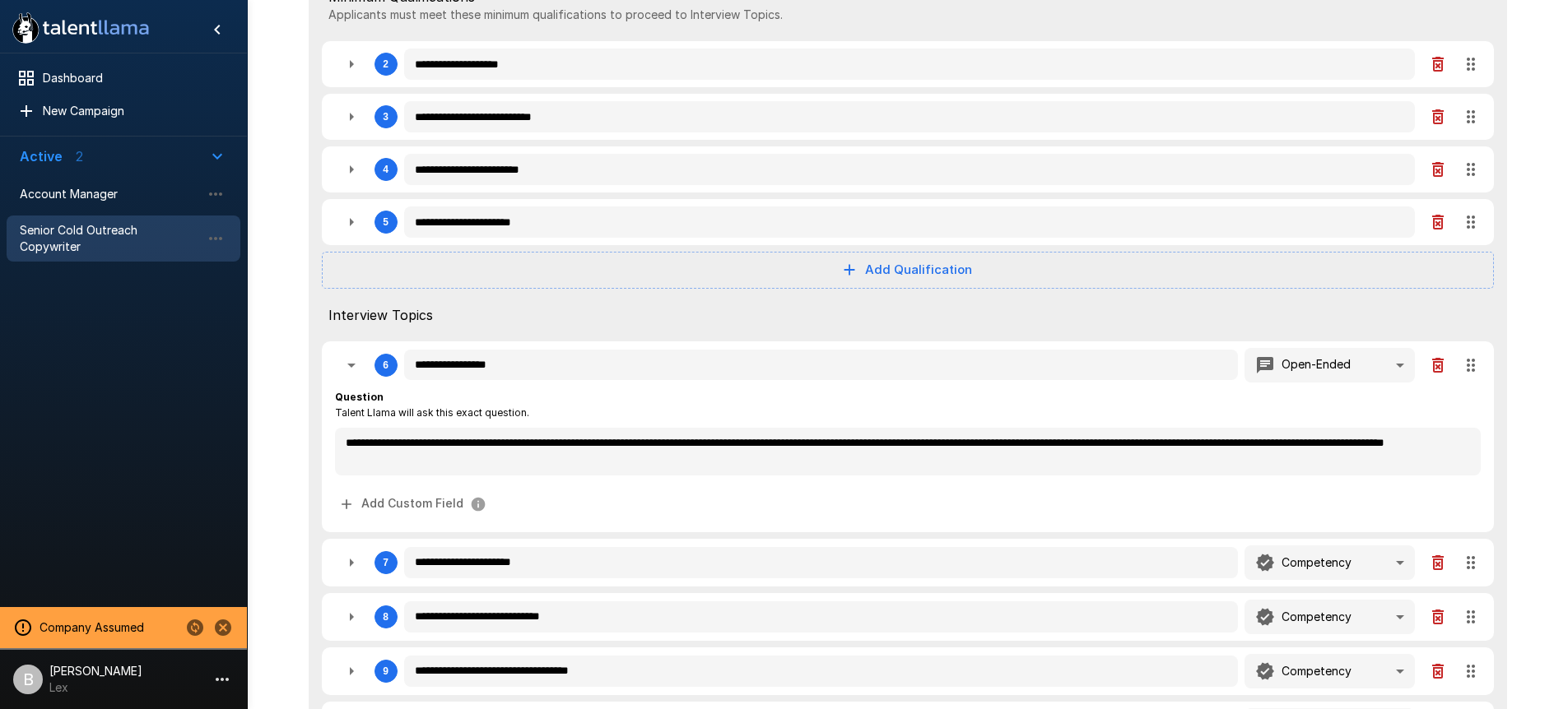
type textarea "*"
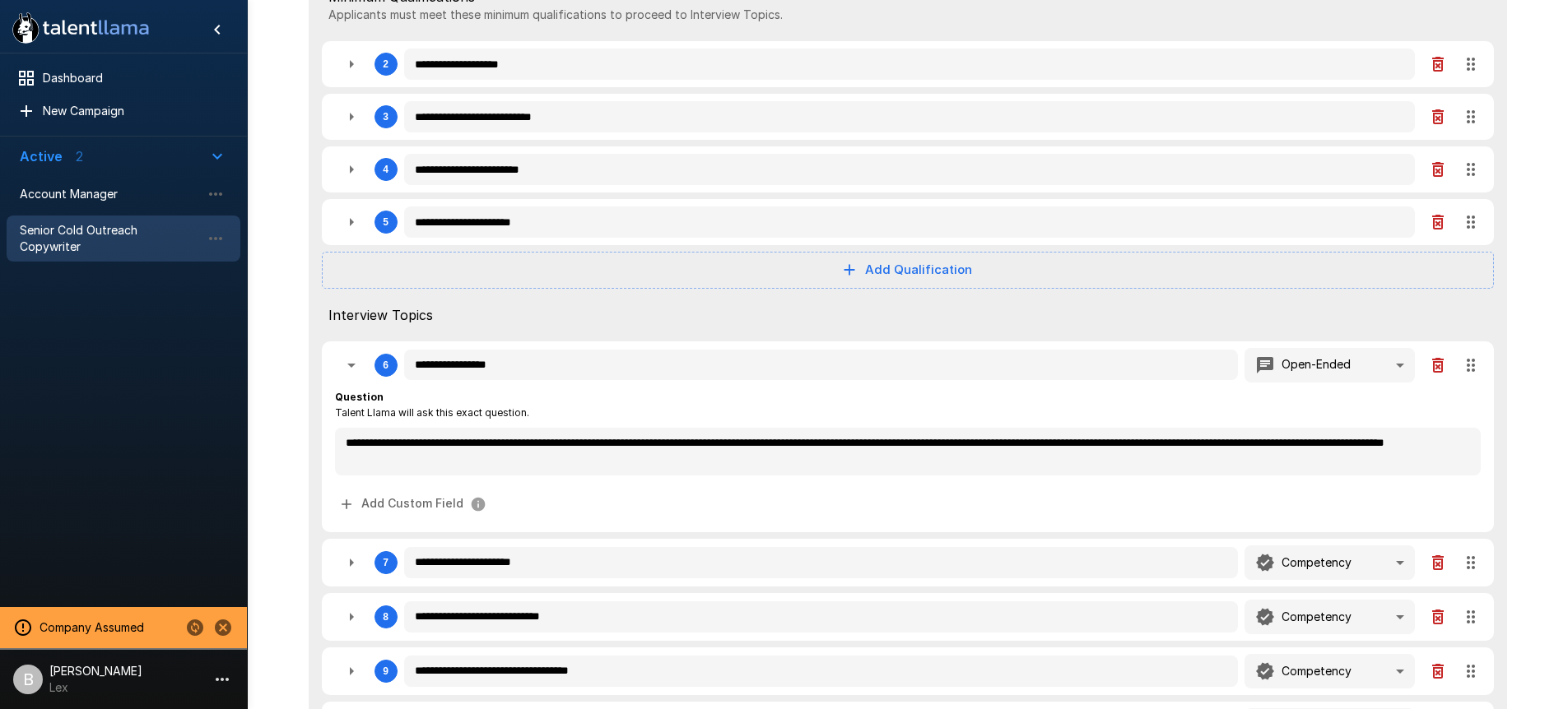
type textarea "*"
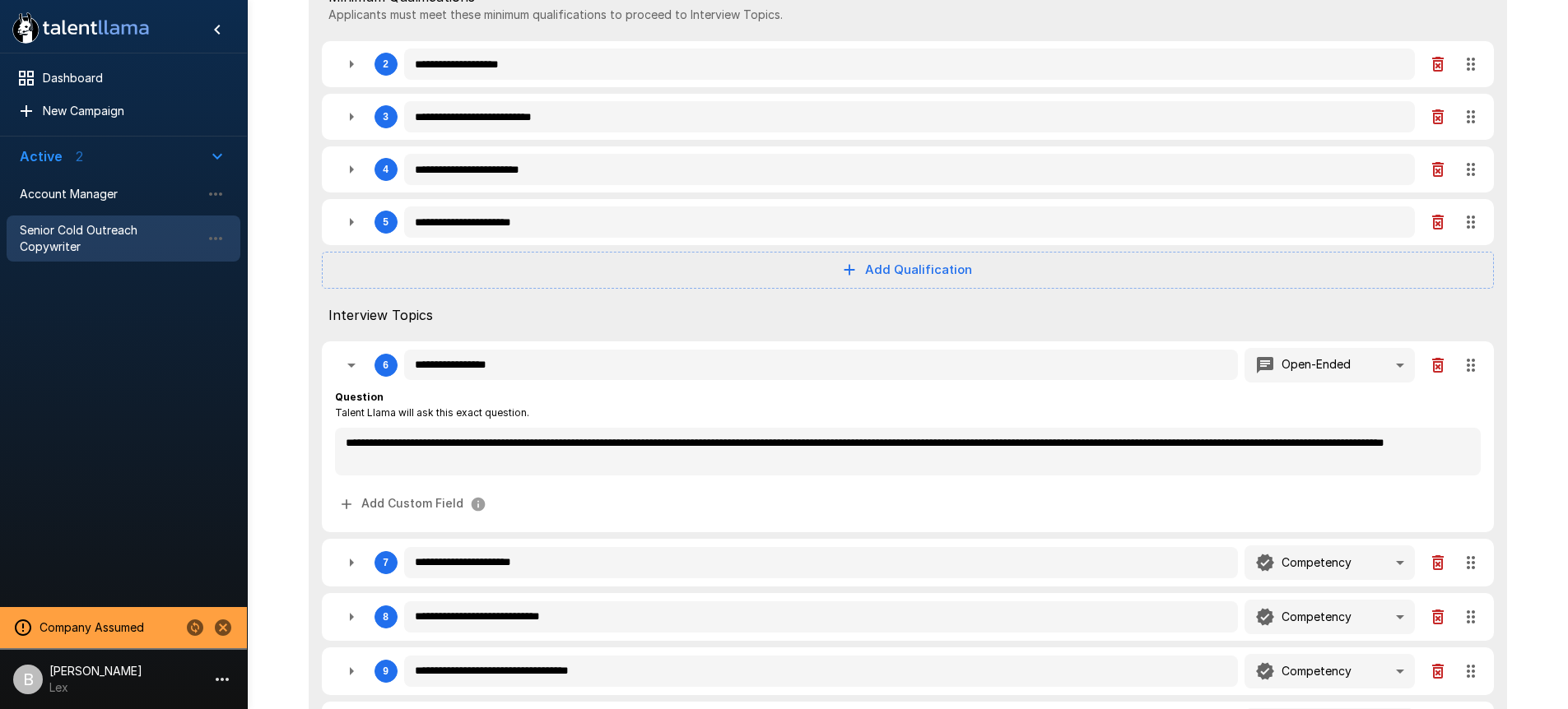
type textarea "*"
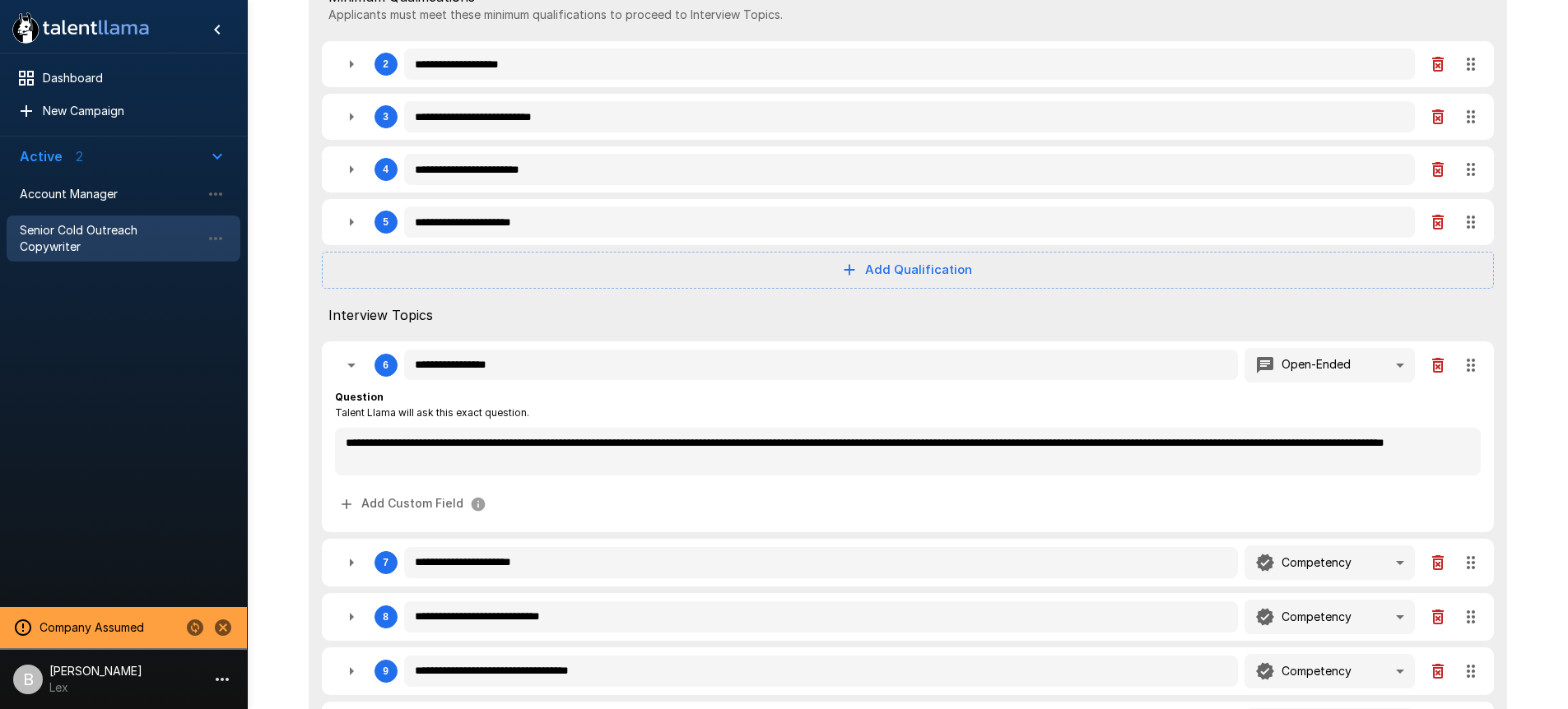
type textarea "*"
click at [498, 349] on div "**********" at bounding box center [910, 365] width 1011 height 35
type textarea "*"
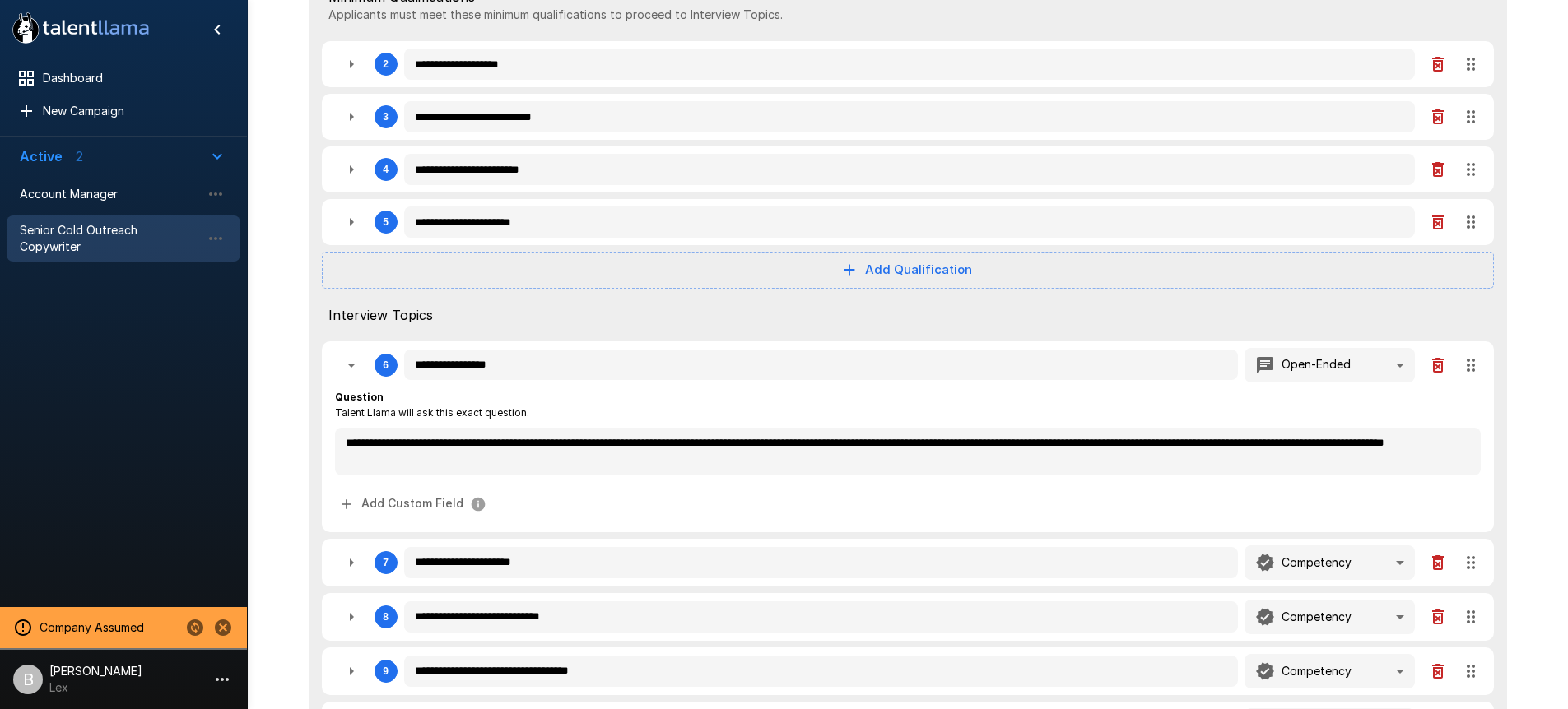
type textarea "*"
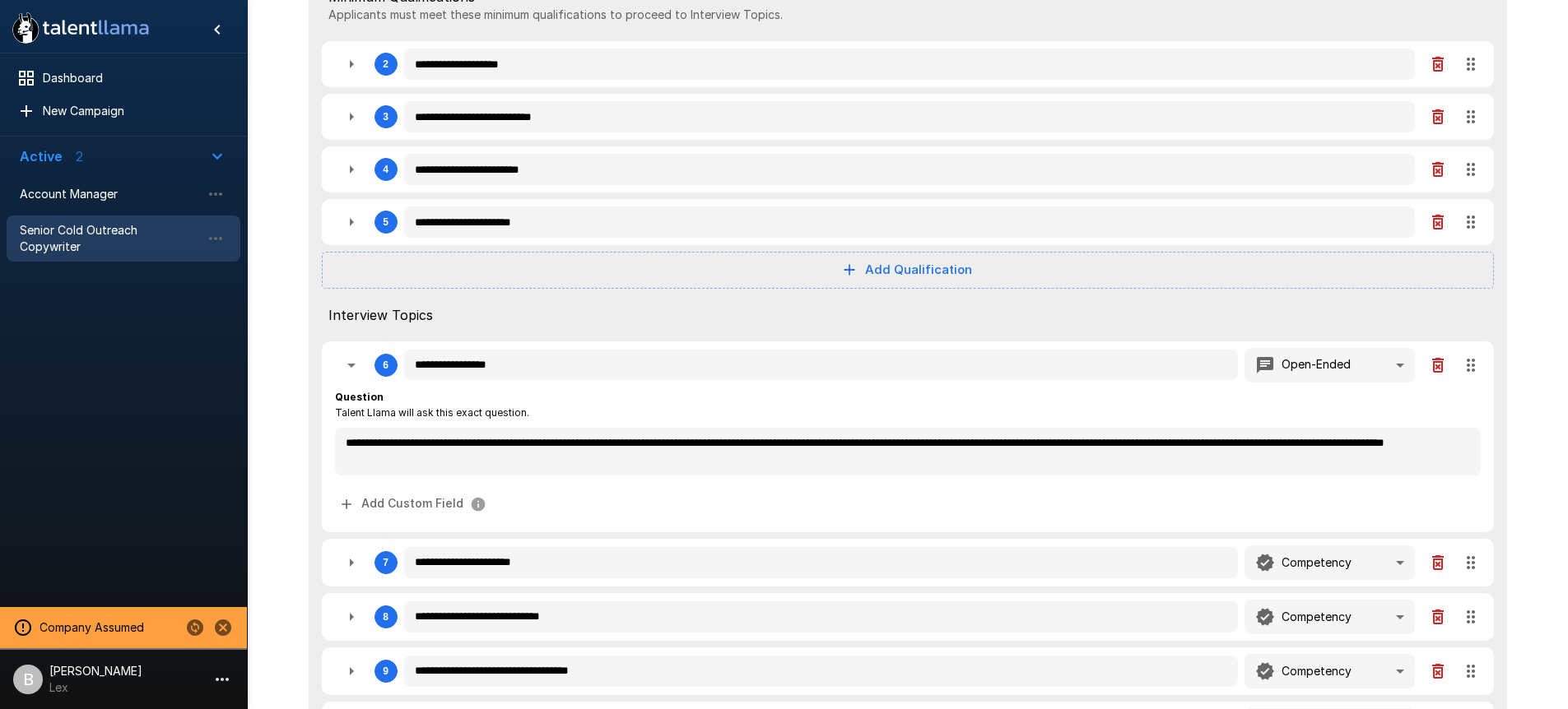
type textarea "*"
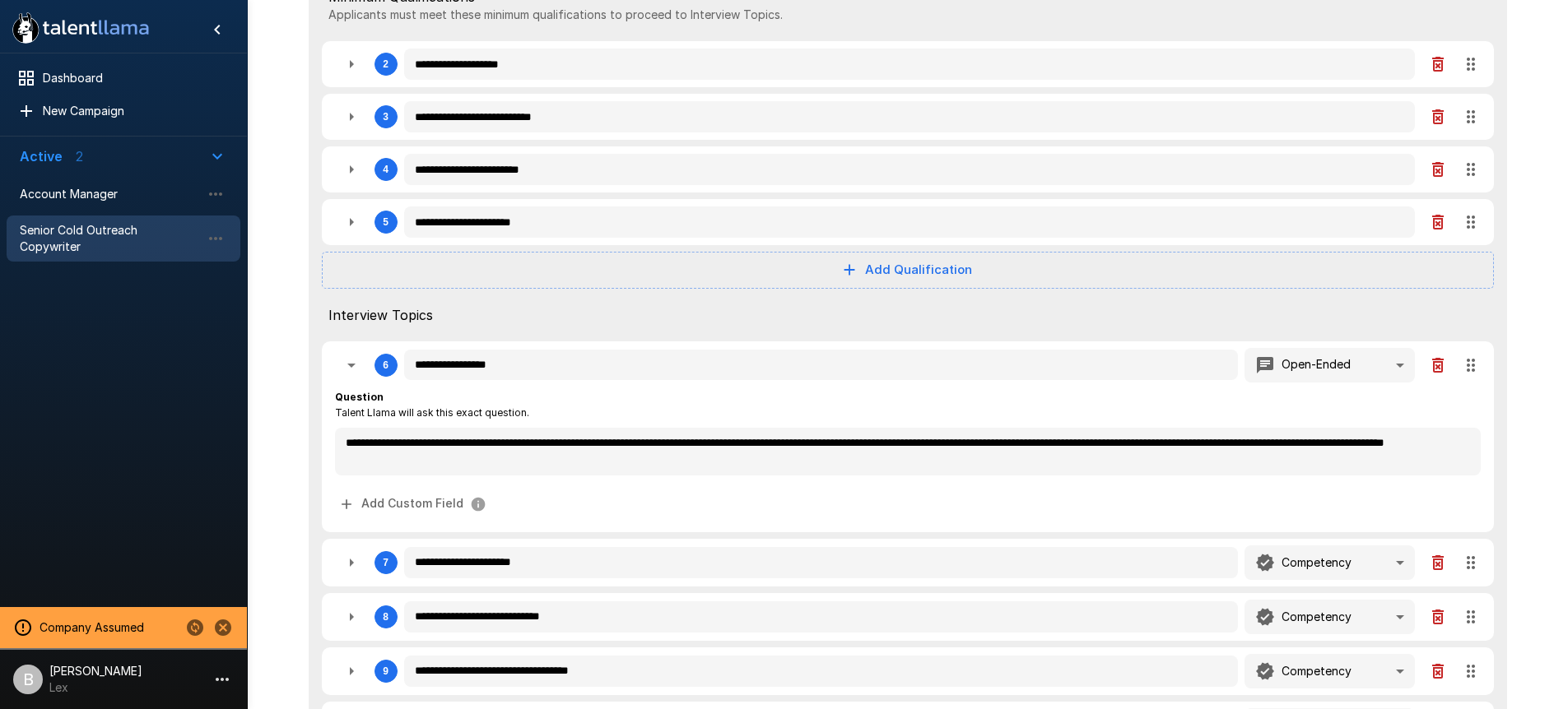
type textarea "*"
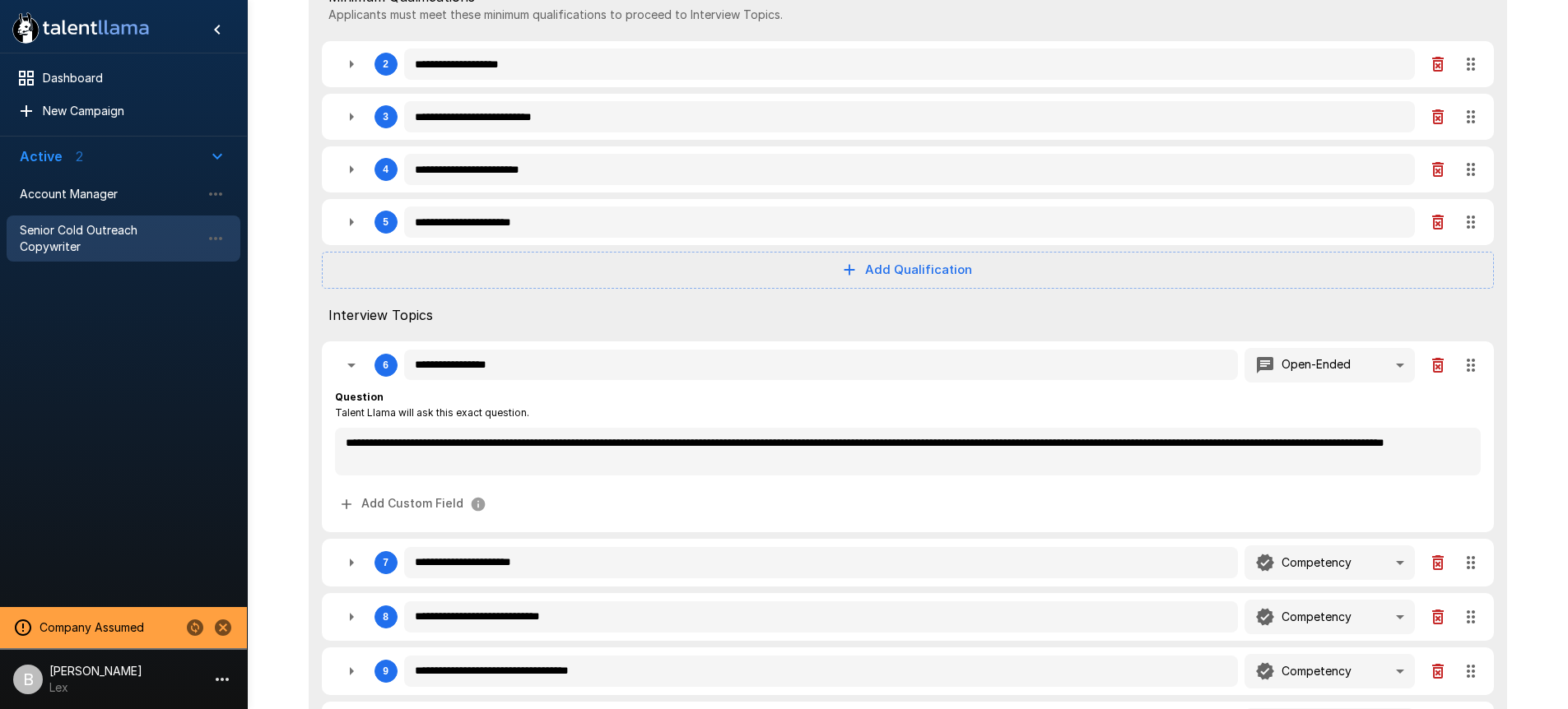
type textarea "*"
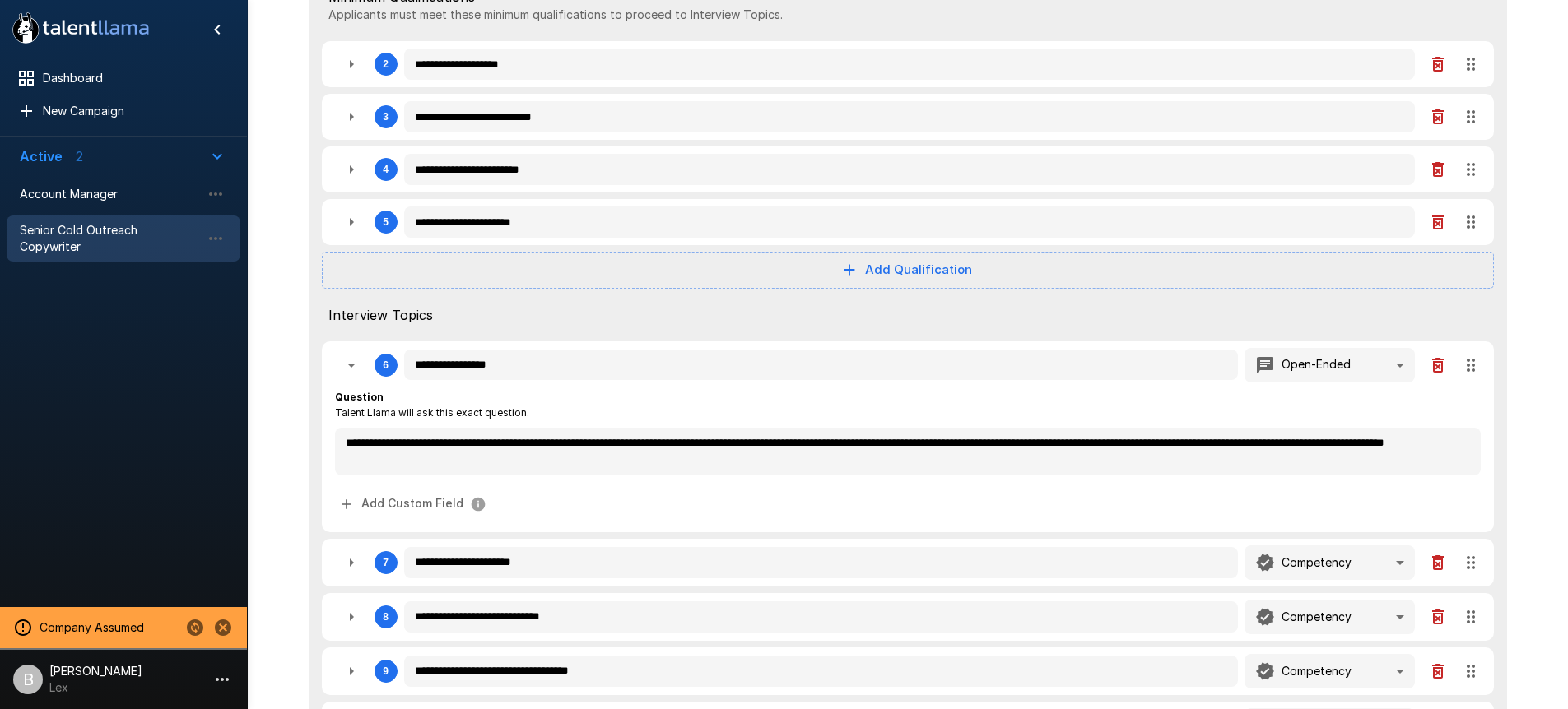
type textarea "*"
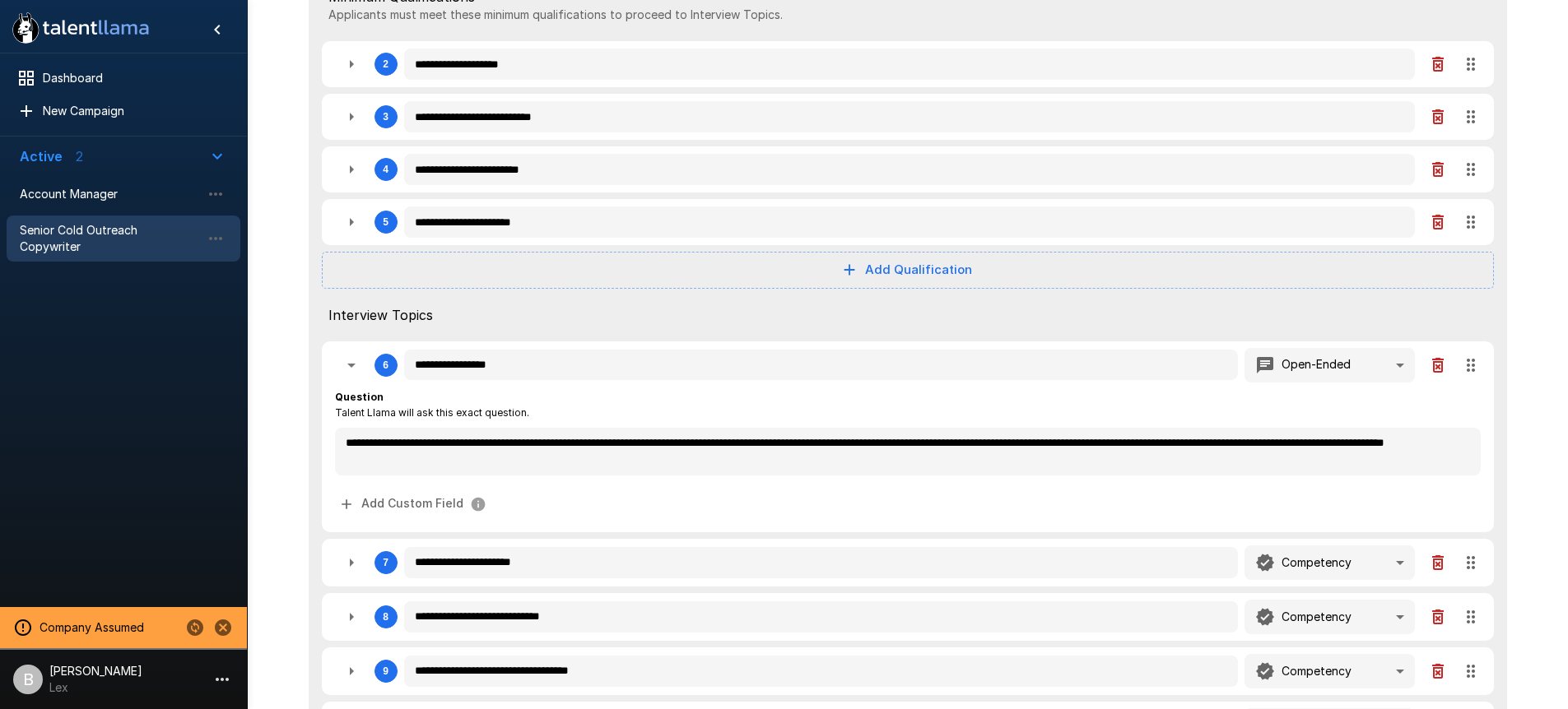
type textarea "*"
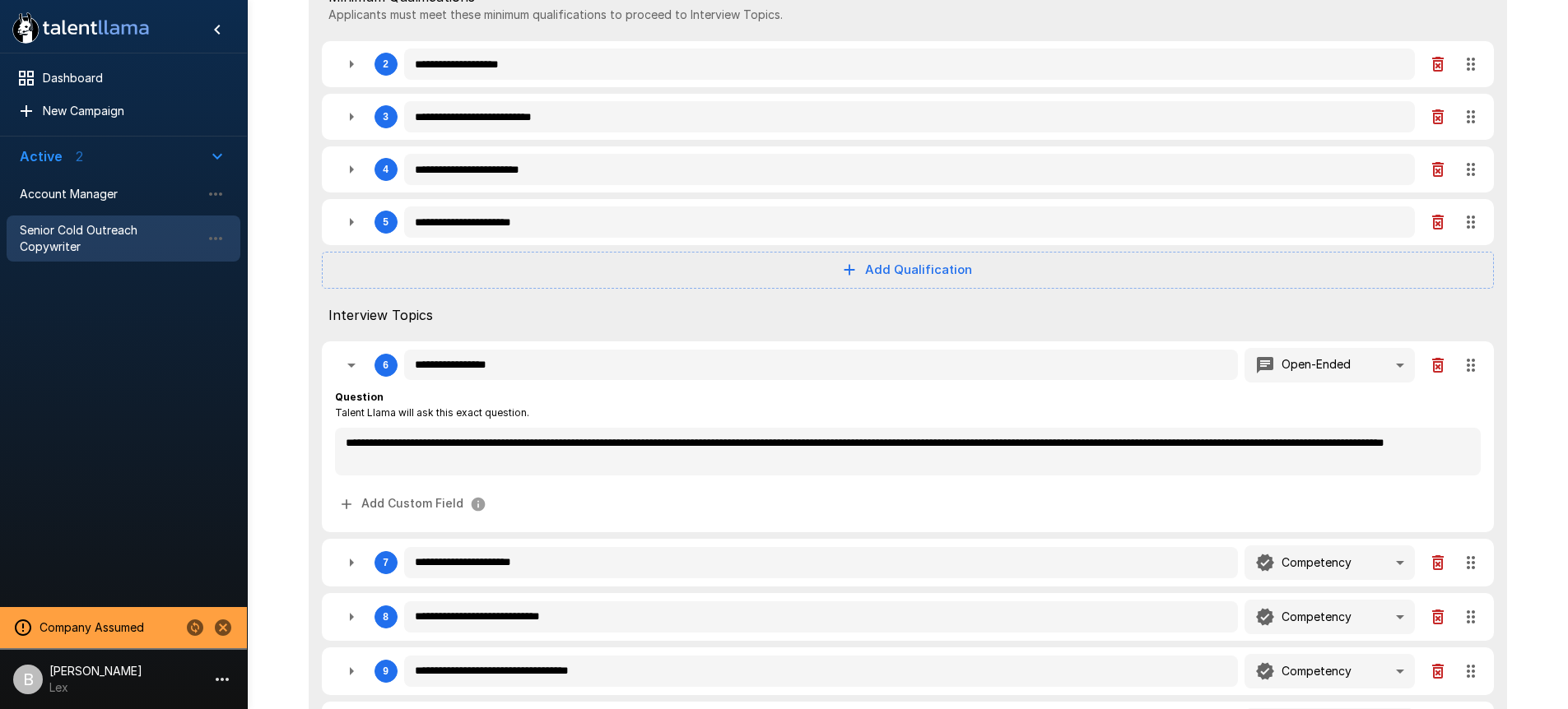
type textarea "*"
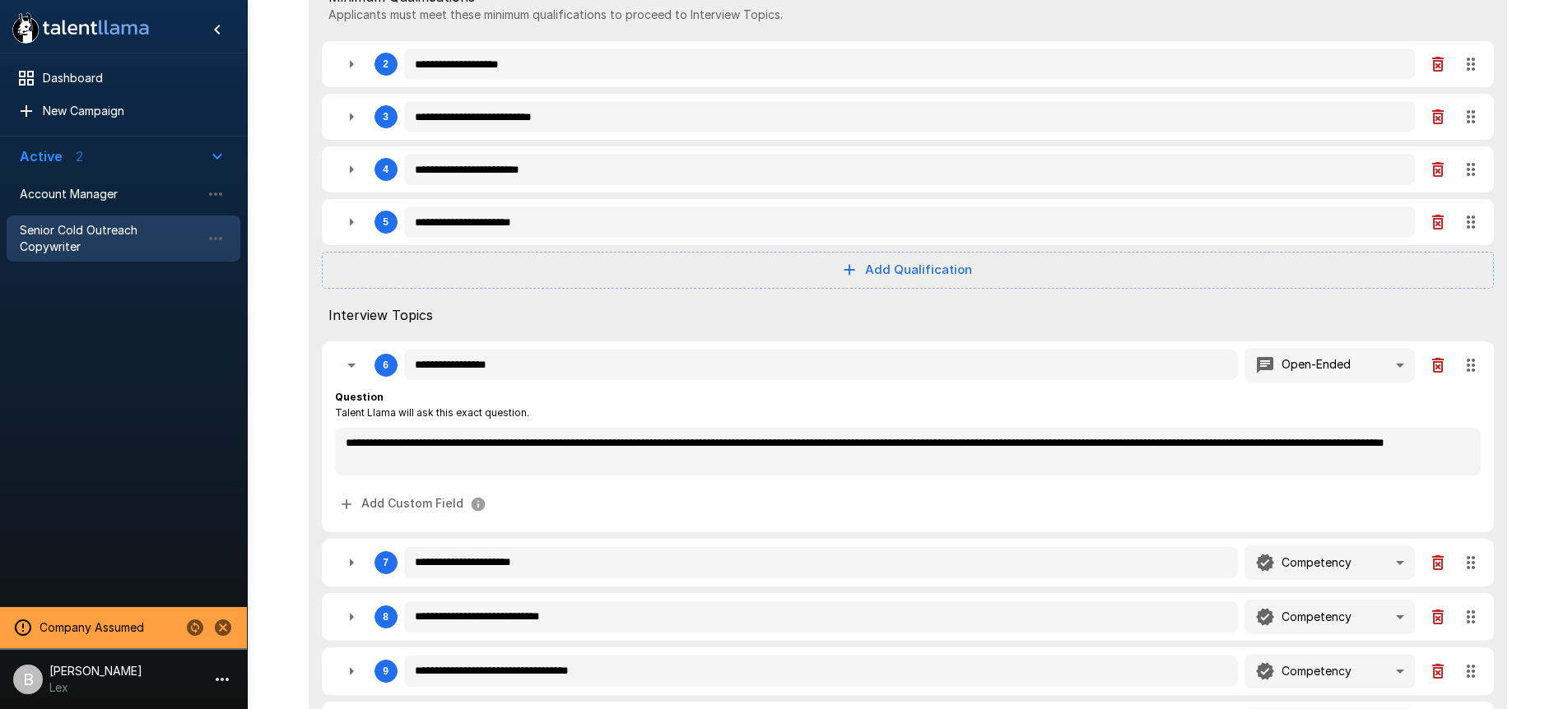
type textarea "*"
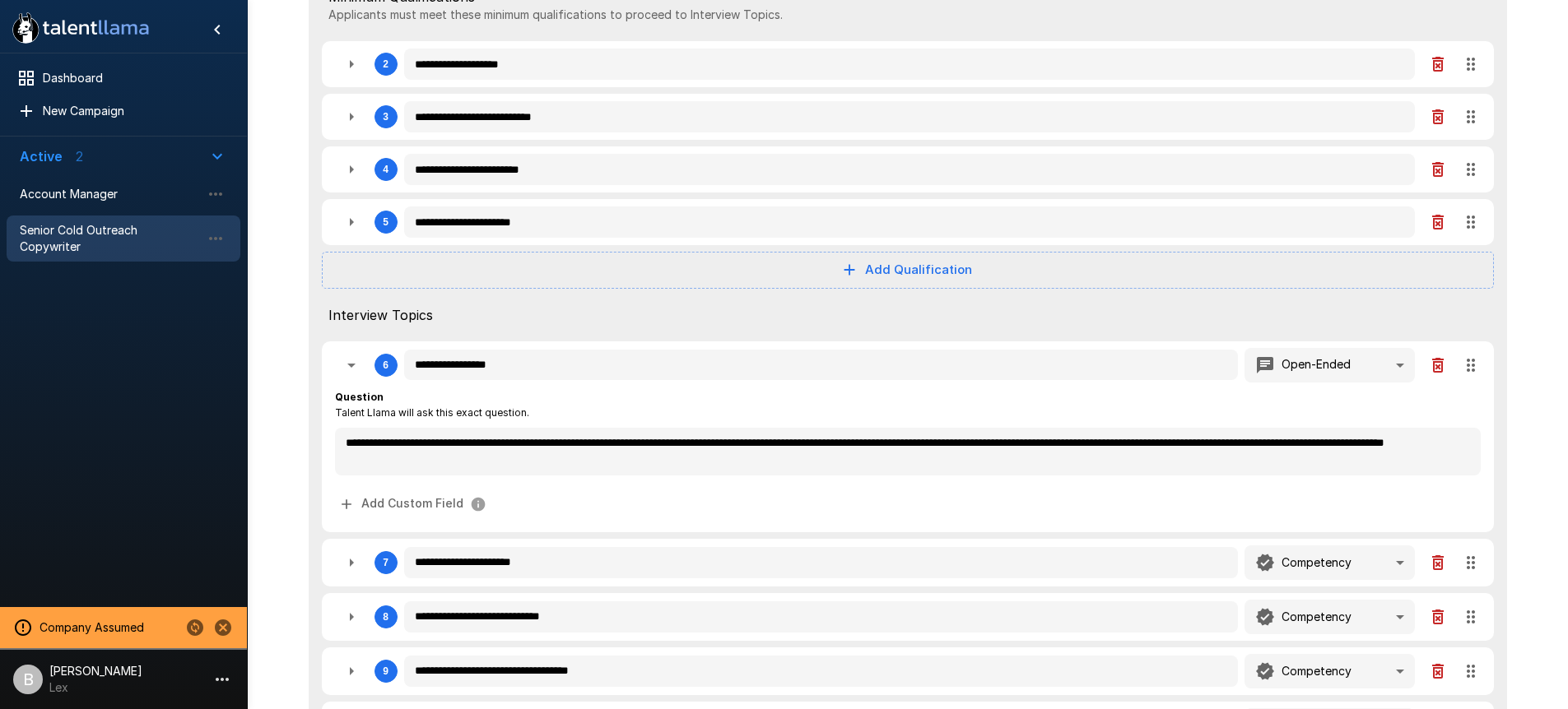
type textarea "*"
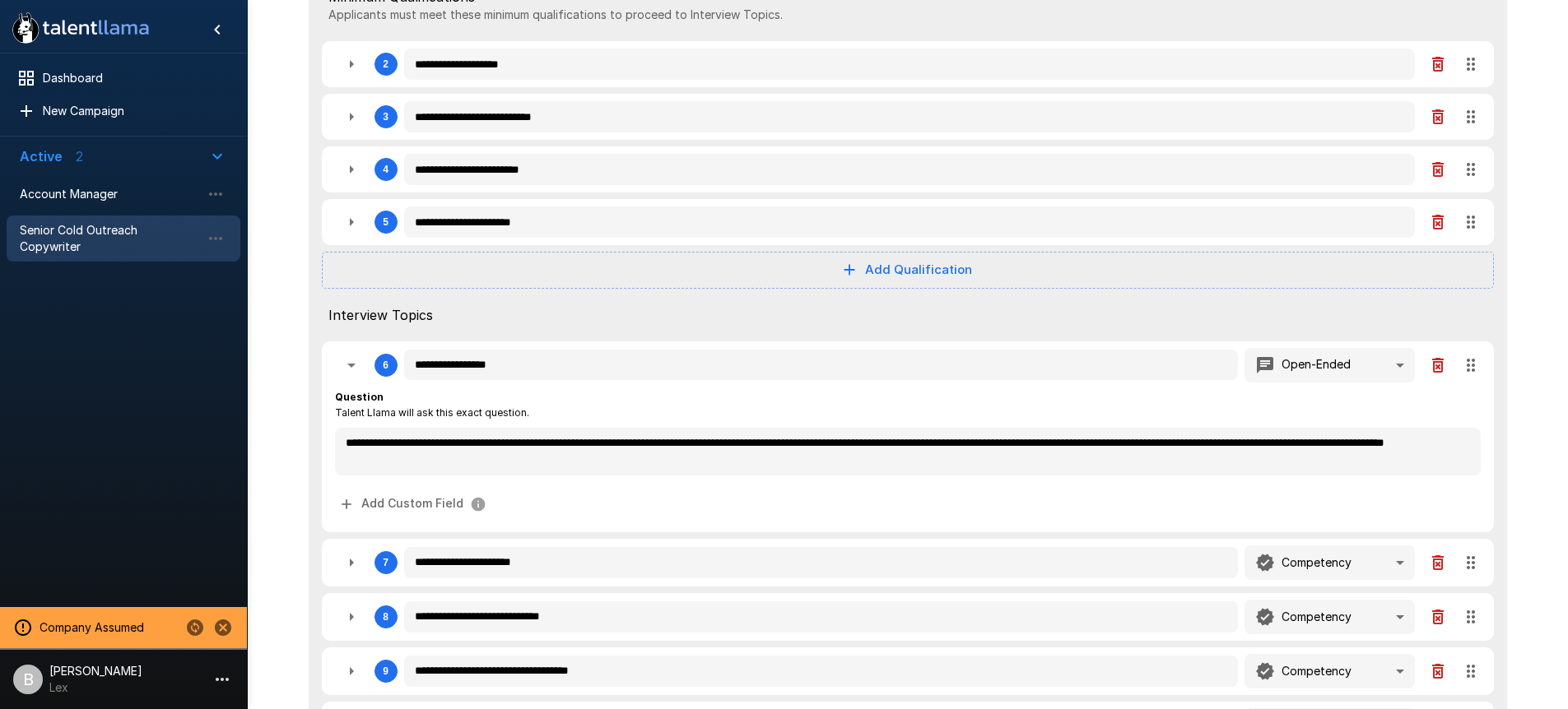
type textarea "*"
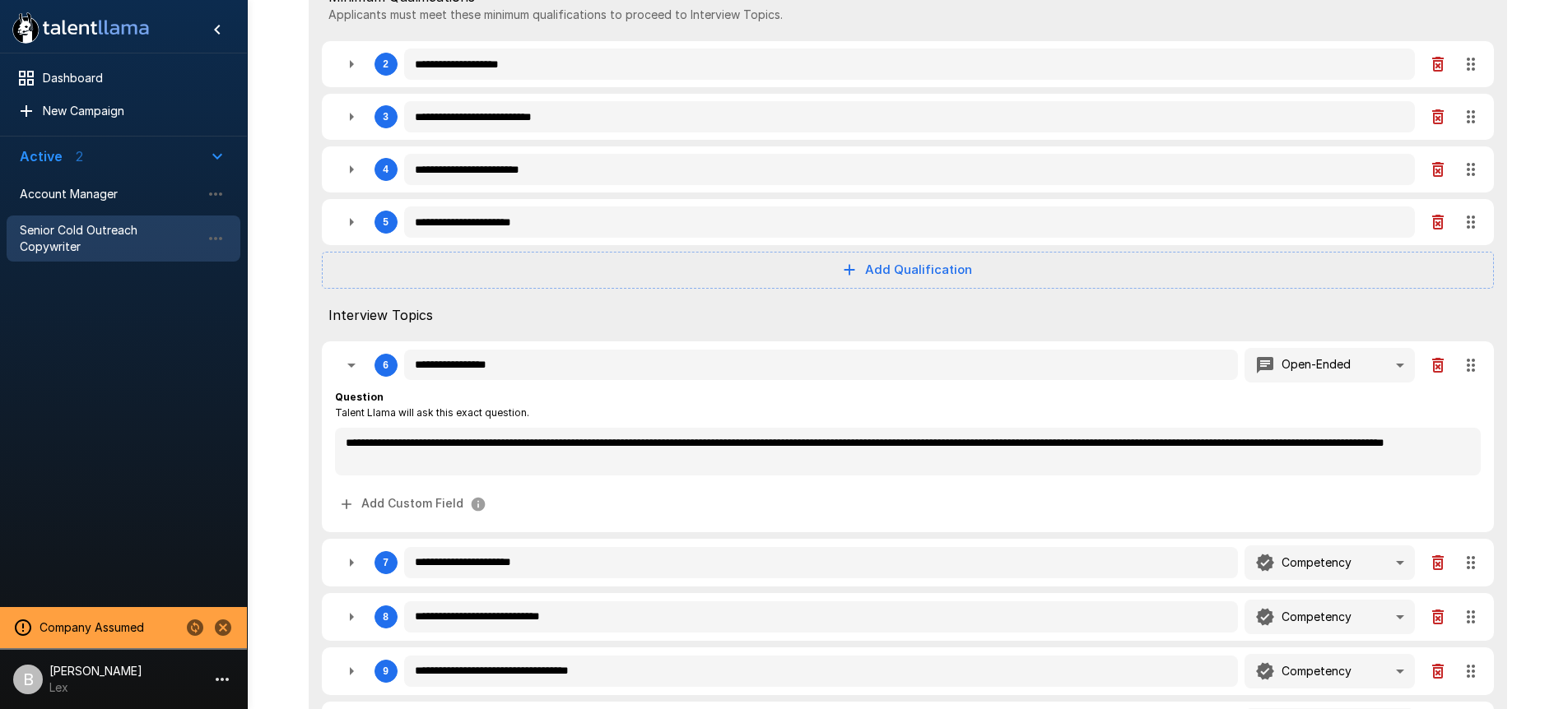
type textarea "*"
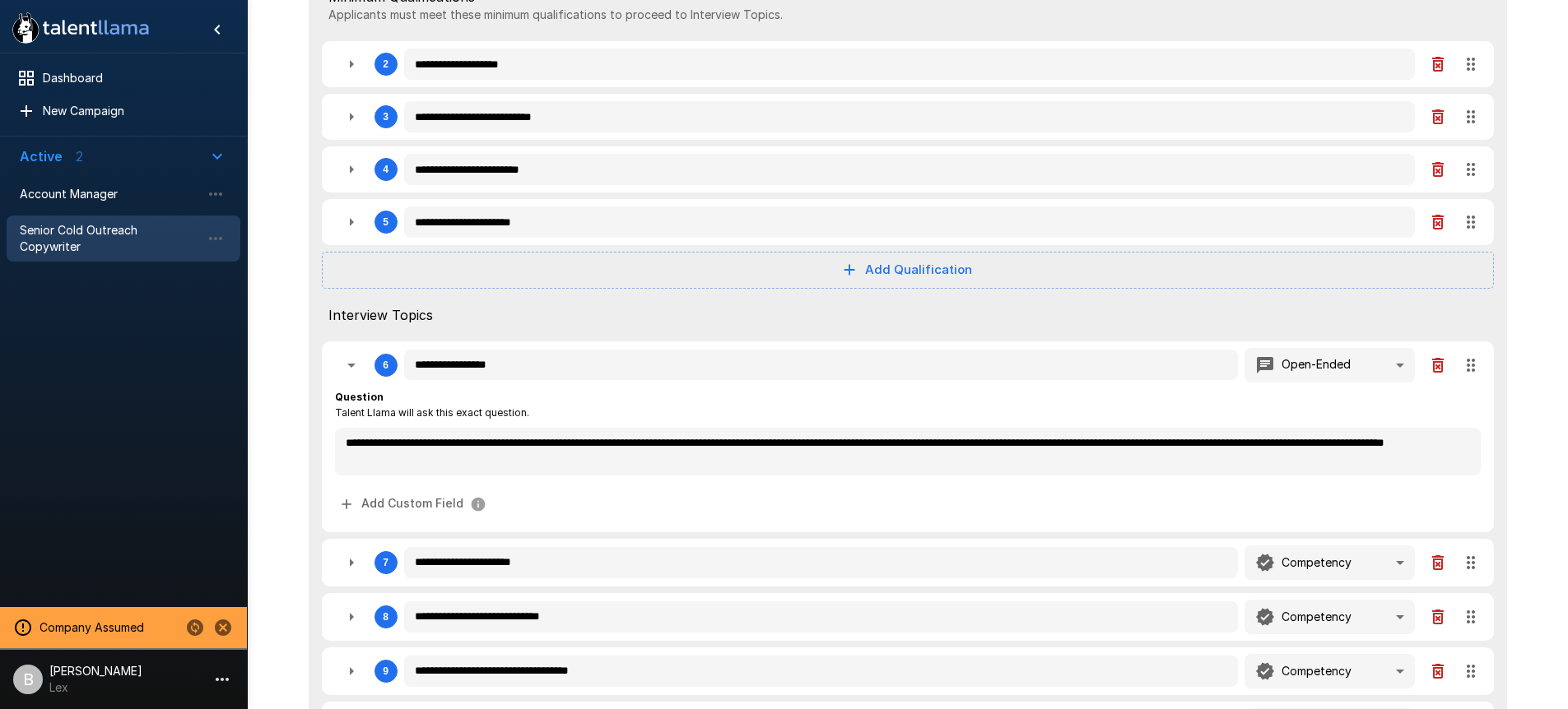
type textarea "*"
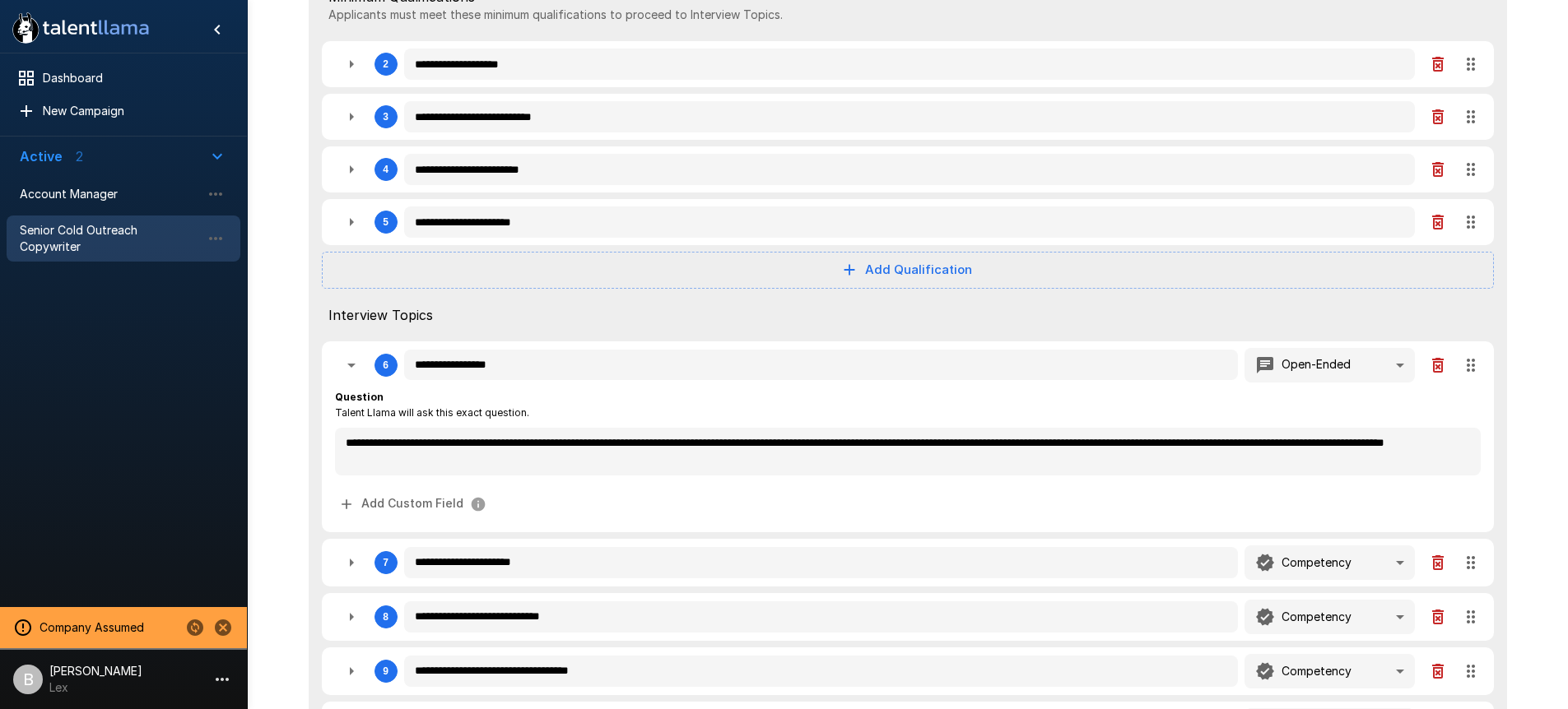
type textarea "*"
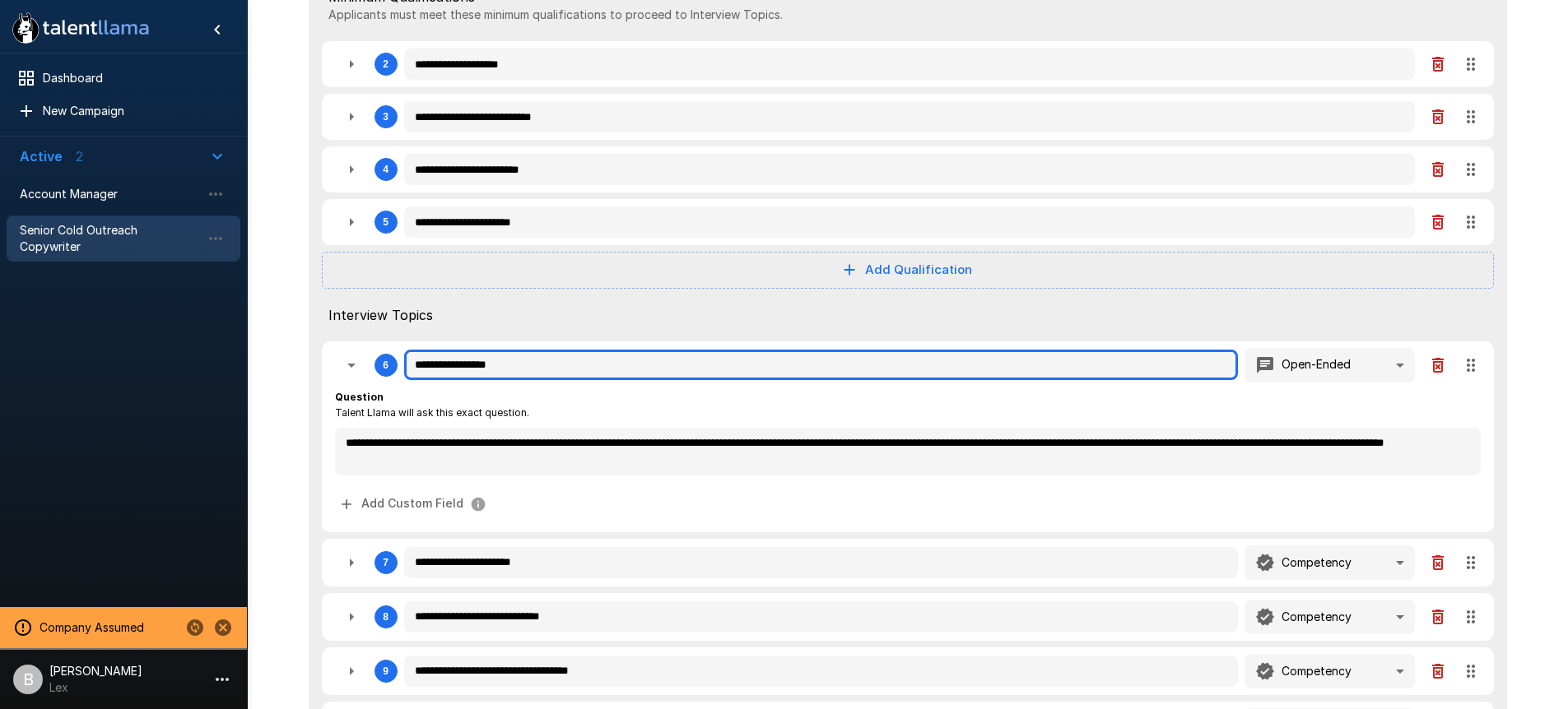
type textarea "*"
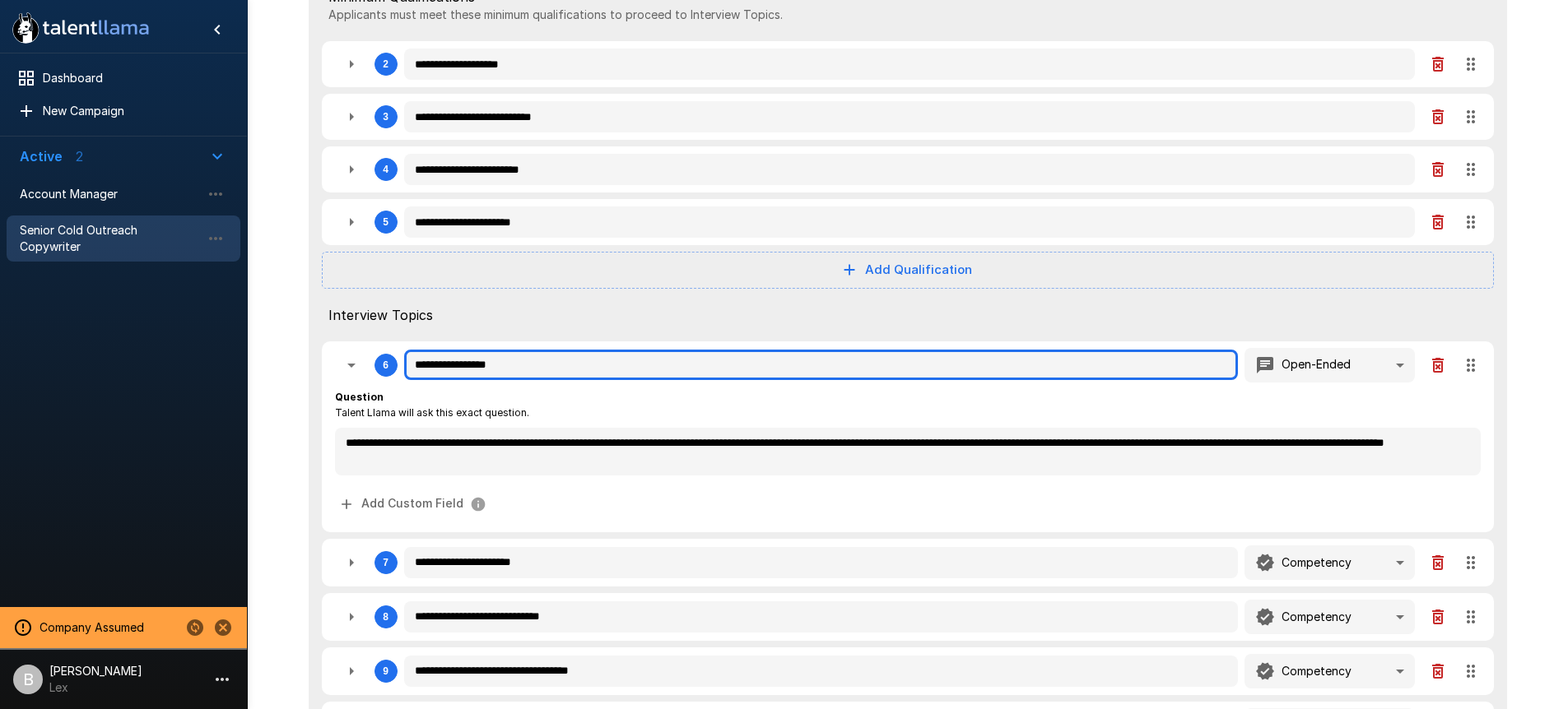
type textarea "*"
drag, startPoint x: 498, startPoint y: 361, endPoint x: 331, endPoint y: 351, distance: 167.3
click at [331, 351] on div "**********" at bounding box center [908, 437] width 1172 height 191
click at [566, 368] on input "**********" at bounding box center [822, 365] width 835 height 31
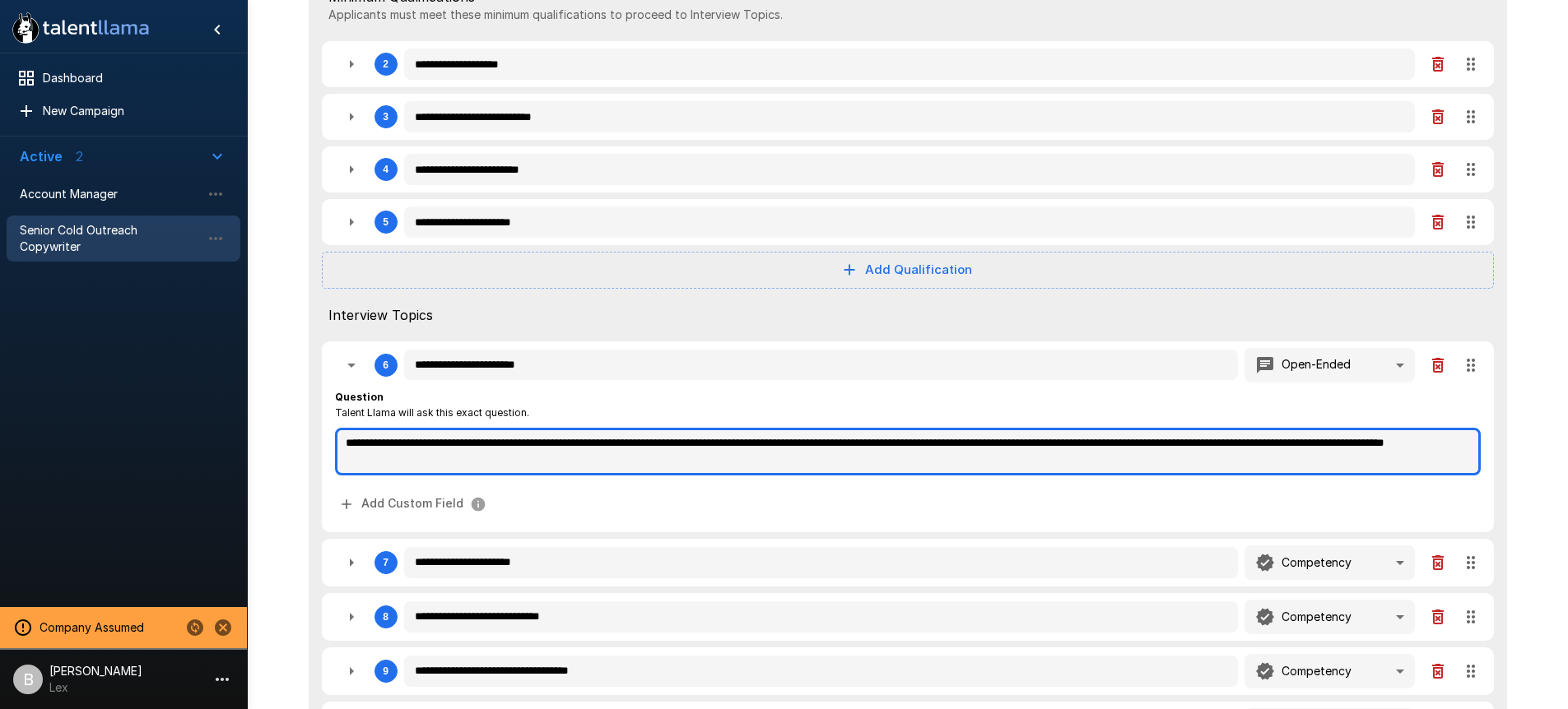
drag, startPoint x: 441, startPoint y: 444, endPoint x: -193, endPoint y: 385, distance: 636.7
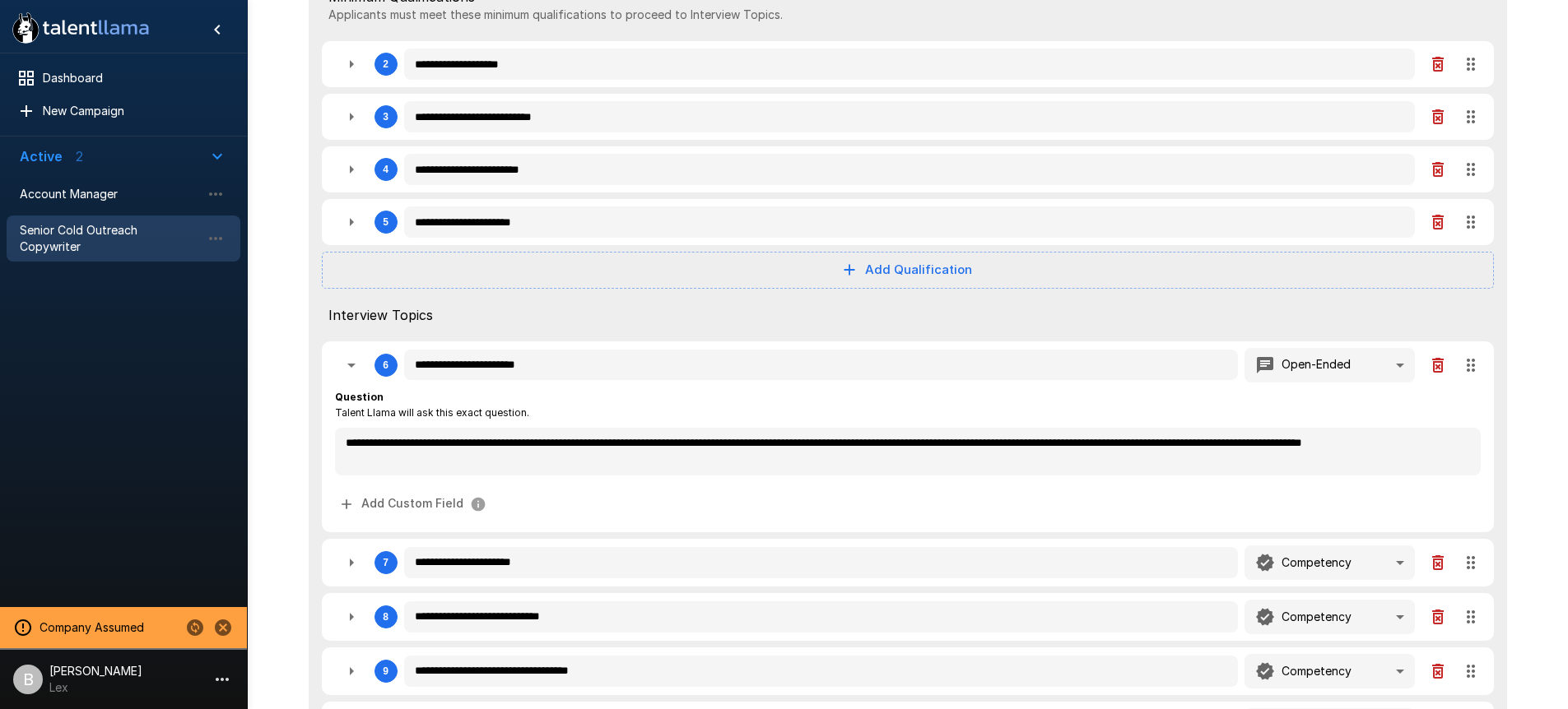
click at [657, 320] on span "Interview Topics" at bounding box center [908, 315] width 1159 height 20
click at [106, 198] on span "Account Manager" at bounding box center [110, 193] width 181 height 16
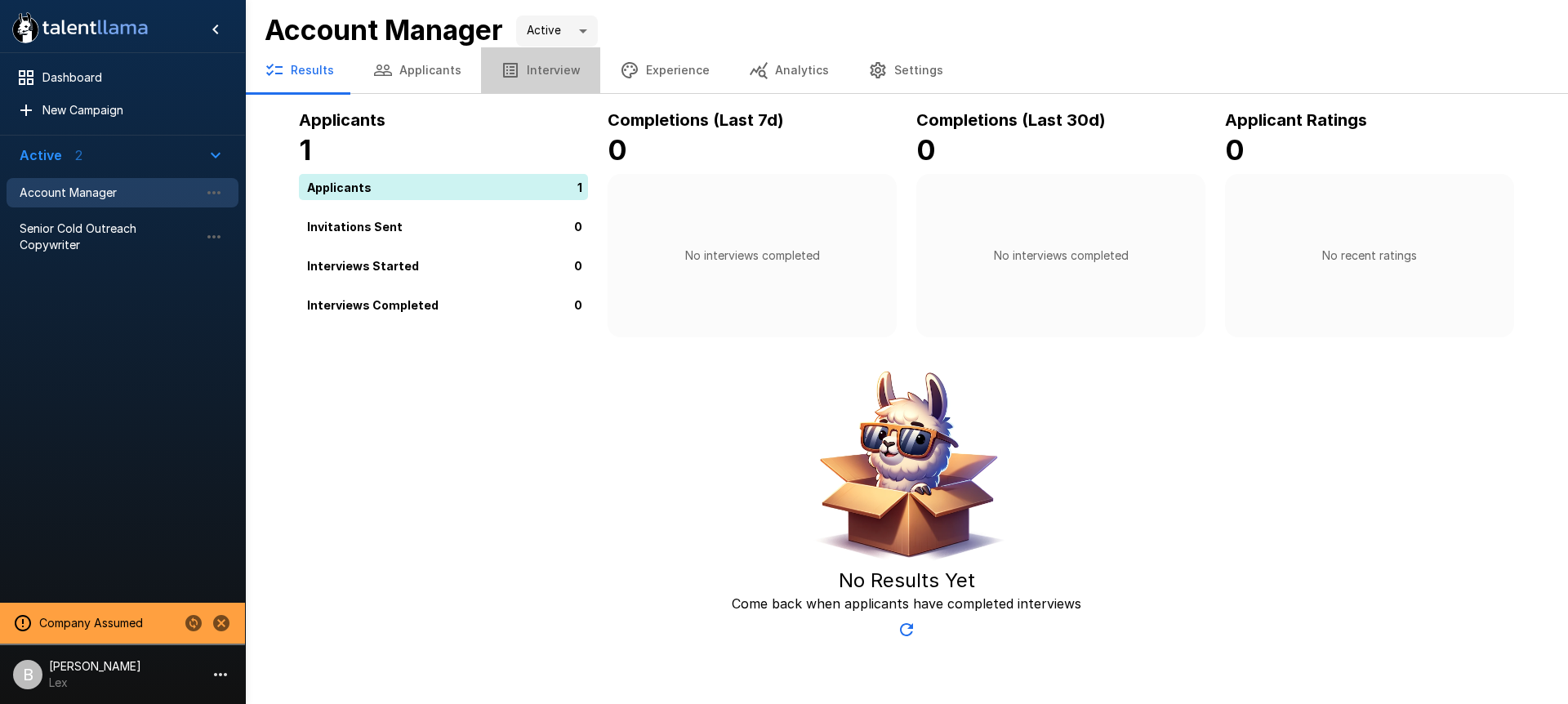
click at [560, 78] on button "Interview" at bounding box center [540, 70] width 119 height 46
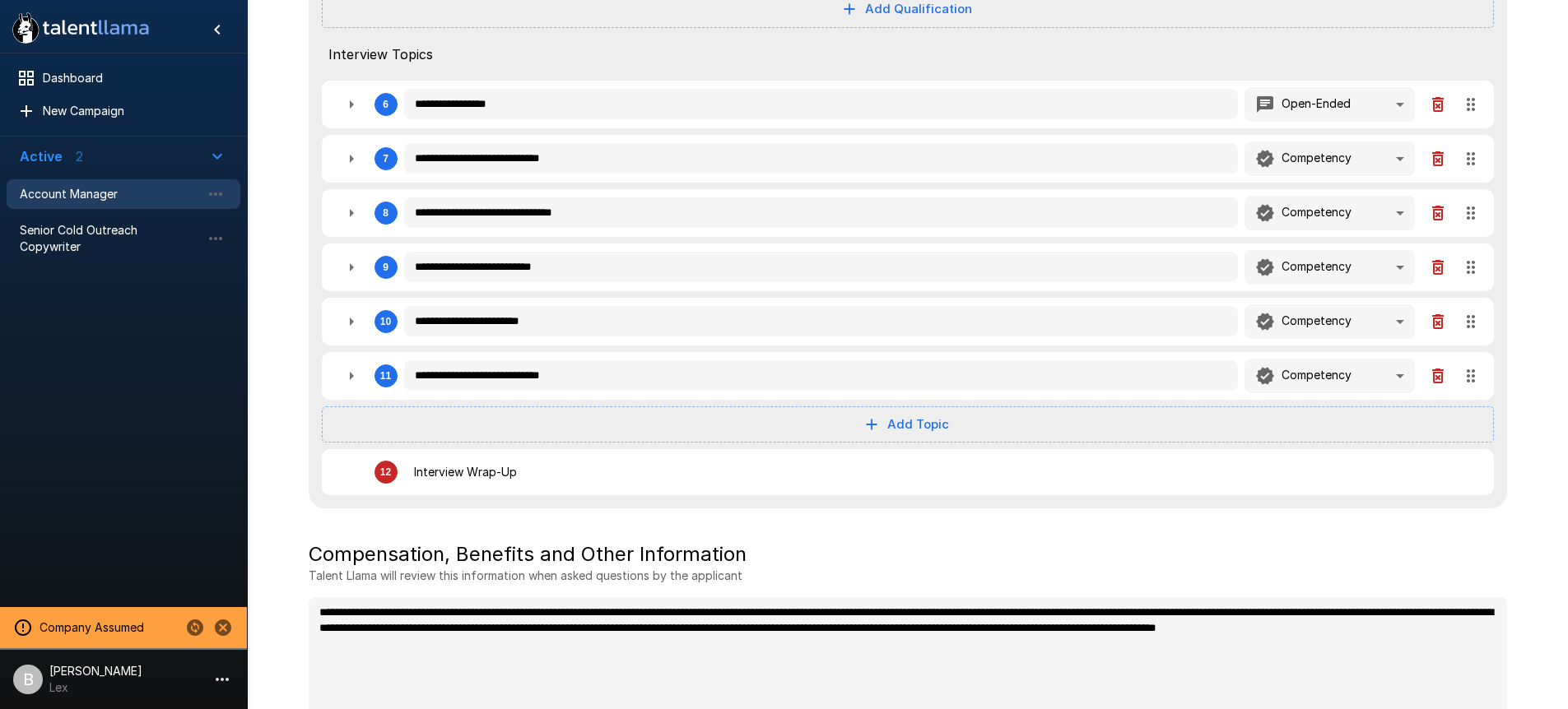
scroll to position [723, 0]
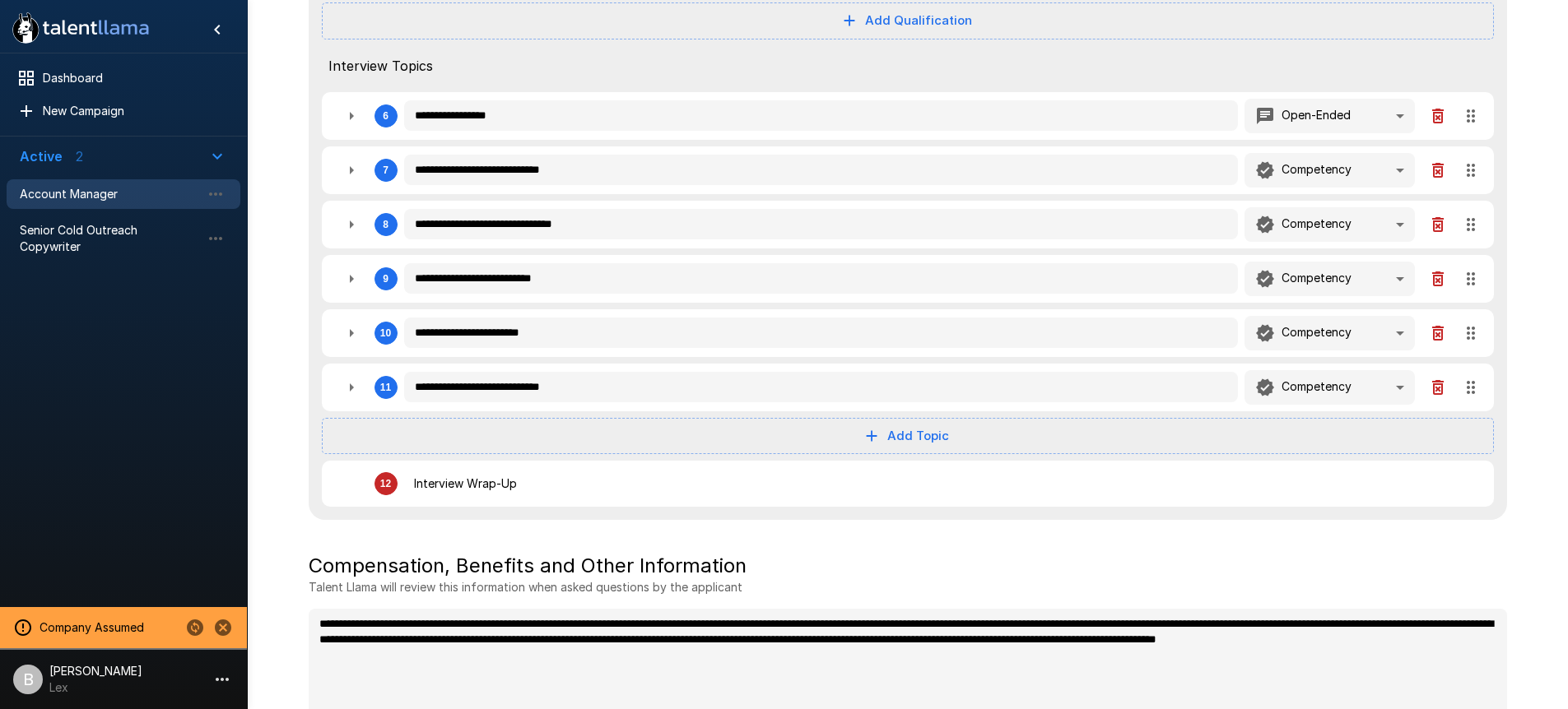
click at [361, 111] on button "button" at bounding box center [351, 116] width 33 height 33
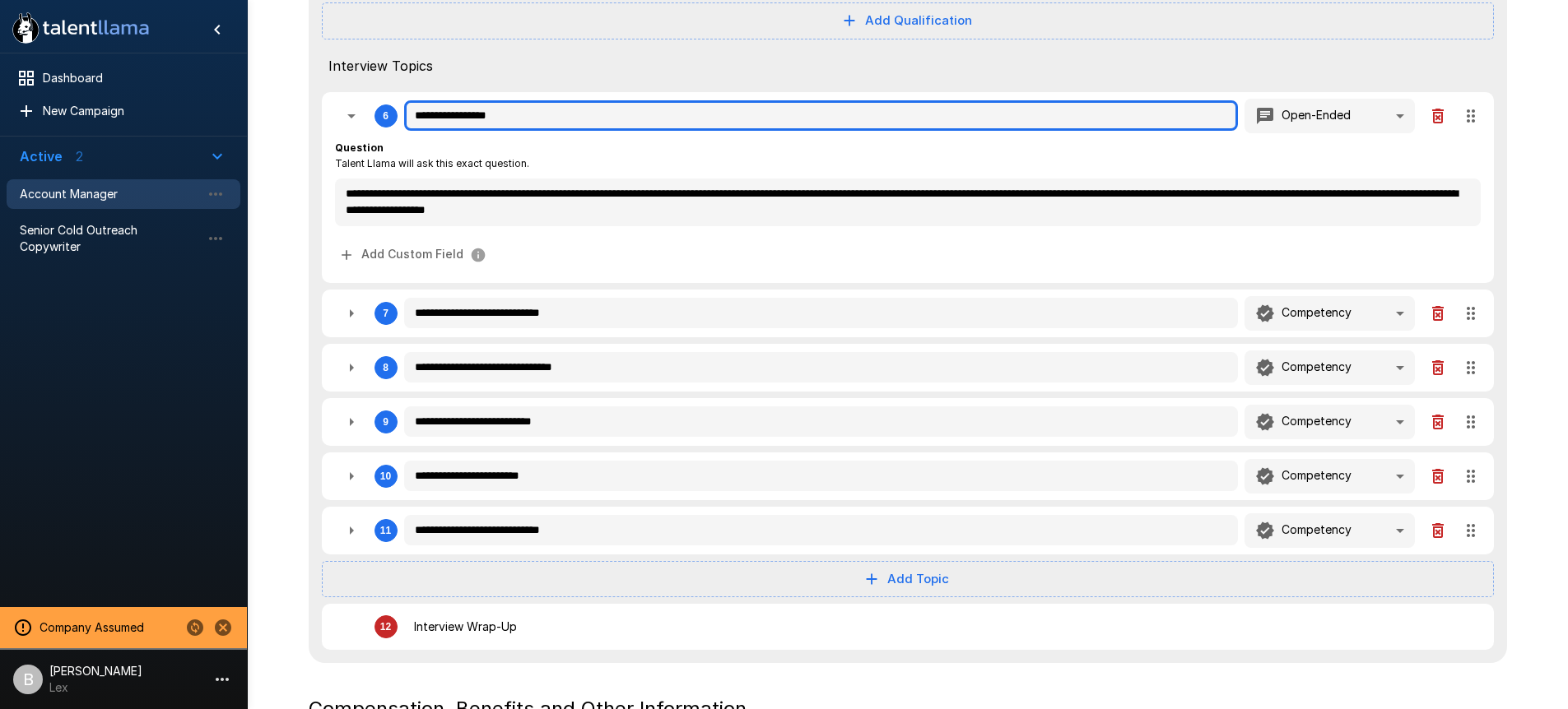
click at [524, 117] on input "**********" at bounding box center [822, 116] width 835 height 31
click at [523, 117] on input "**********" at bounding box center [822, 116] width 835 height 31
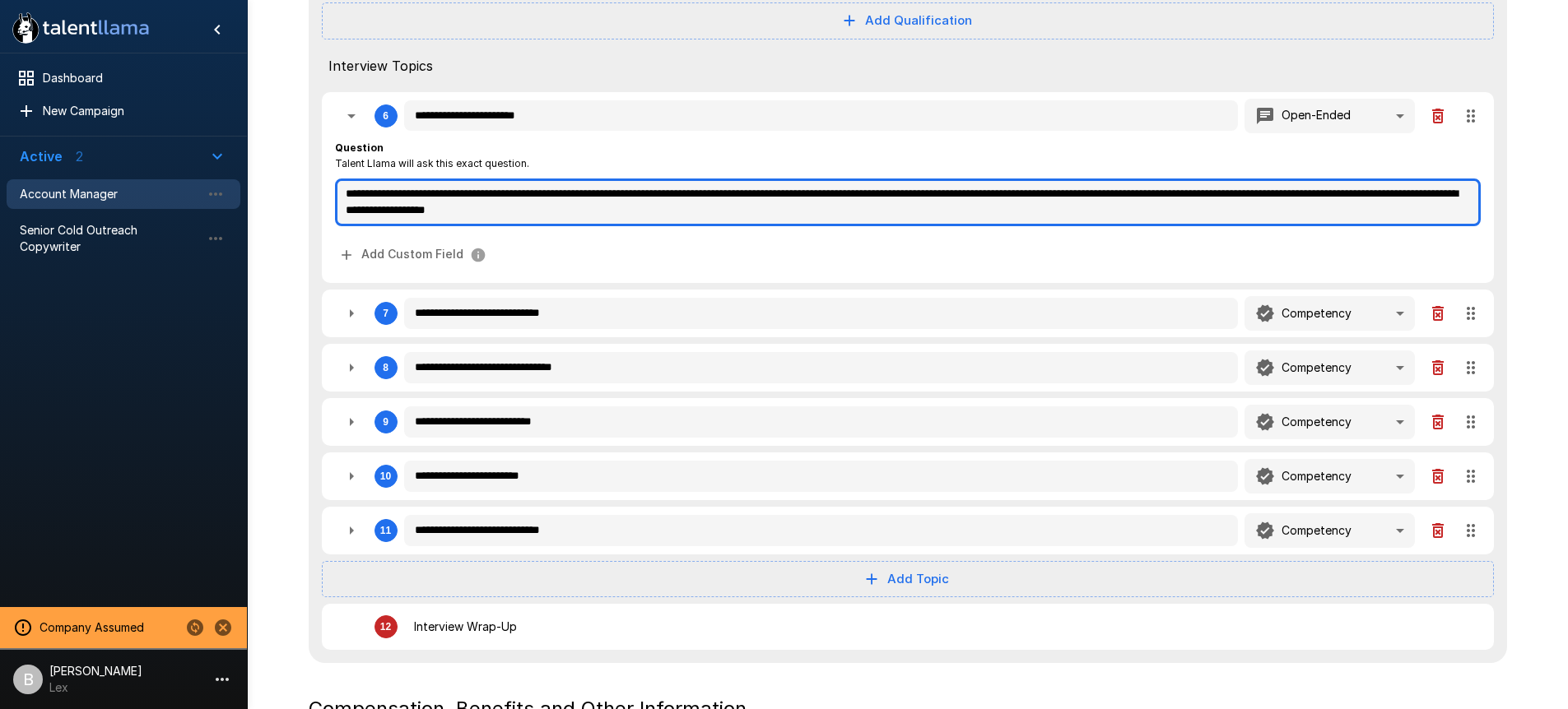
click at [508, 191] on textarea "**********" at bounding box center [908, 203] width 1146 height 48
drag, startPoint x: 399, startPoint y: 190, endPoint x: 32, endPoint y: 169, distance: 367.6
click at [247, 169] on div "**********" at bounding box center [907, 94] width 1321 height 1634
click at [638, 201] on textarea "**********" at bounding box center [908, 203] width 1146 height 48
drag, startPoint x: 640, startPoint y: 197, endPoint x: -221, endPoint y: 115, distance: 864.9
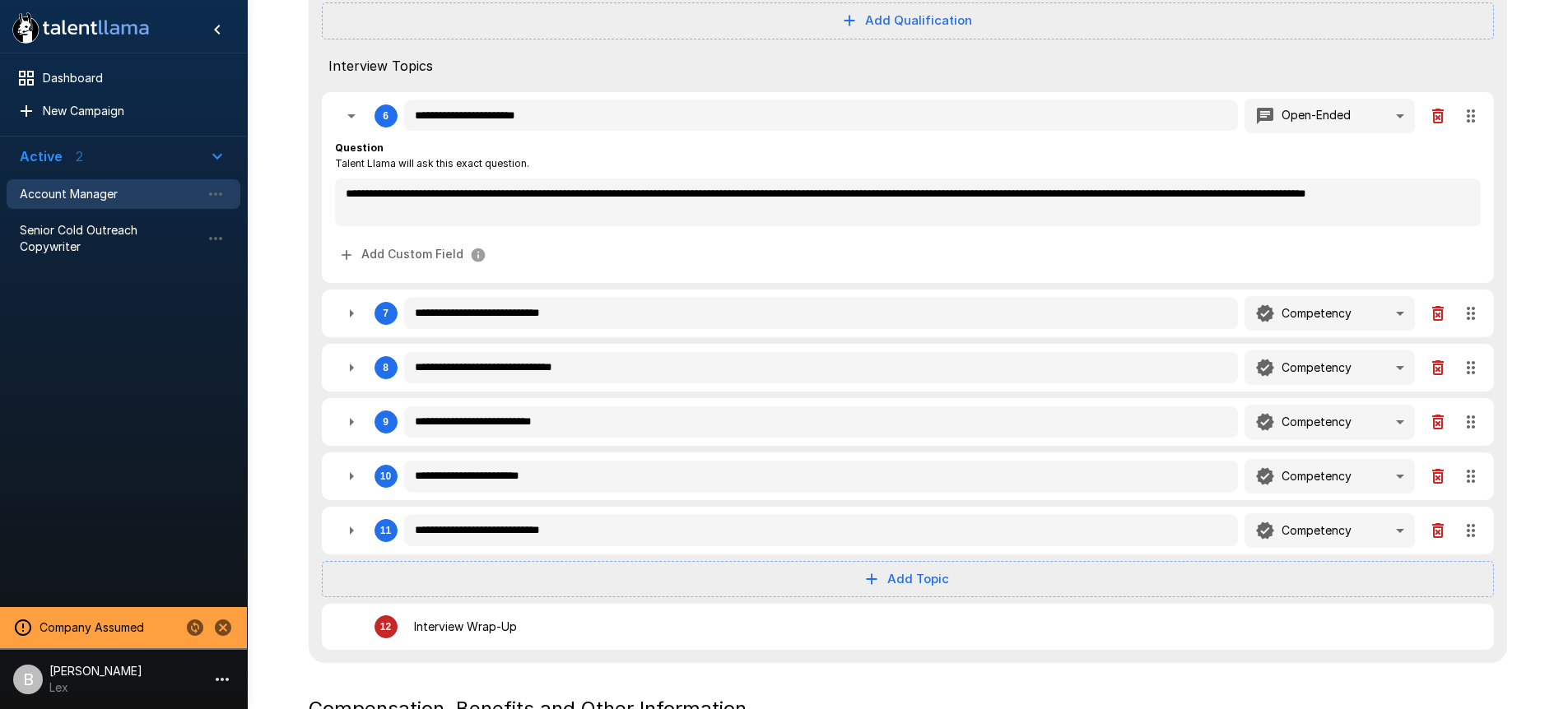
click at [535, 53] on div "Interview Topics" at bounding box center [908, 66] width 1172 height 39
click at [112, 382] on div at bounding box center [123, 436] width 247 height 329
